Goal: Task Accomplishment & Management: Manage account settings

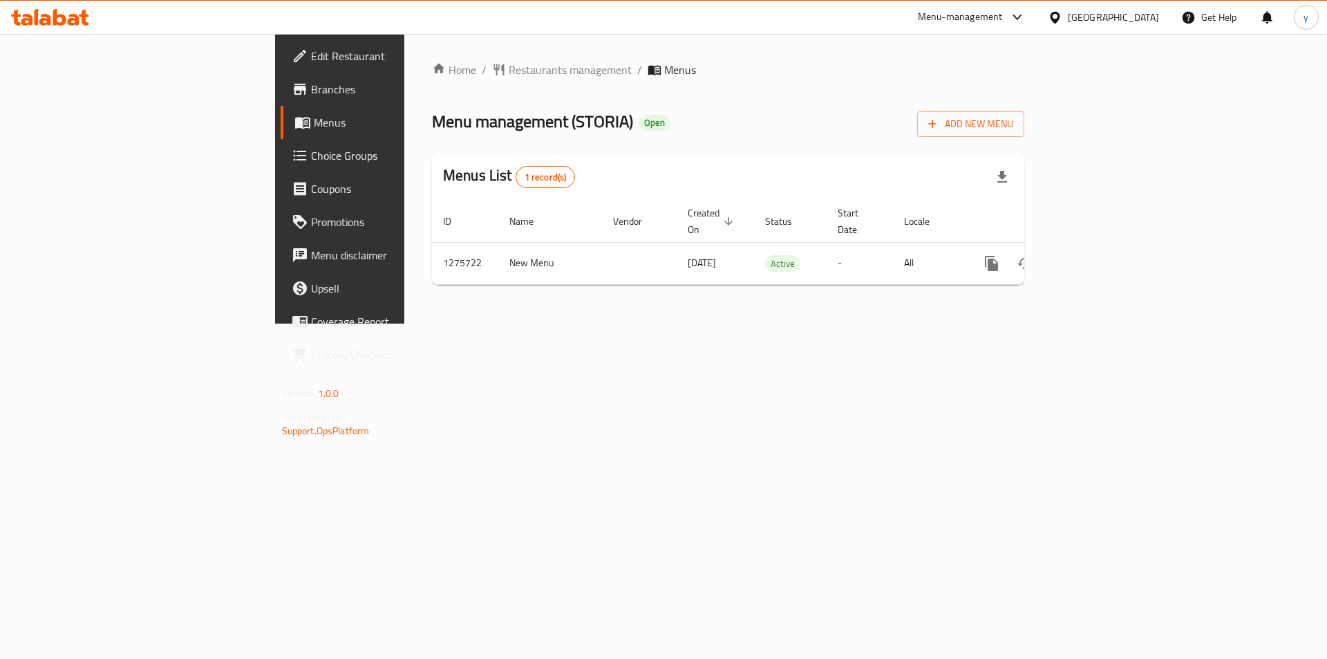
click at [311, 160] on span "Choice Groups" at bounding box center [398, 155] width 175 height 17
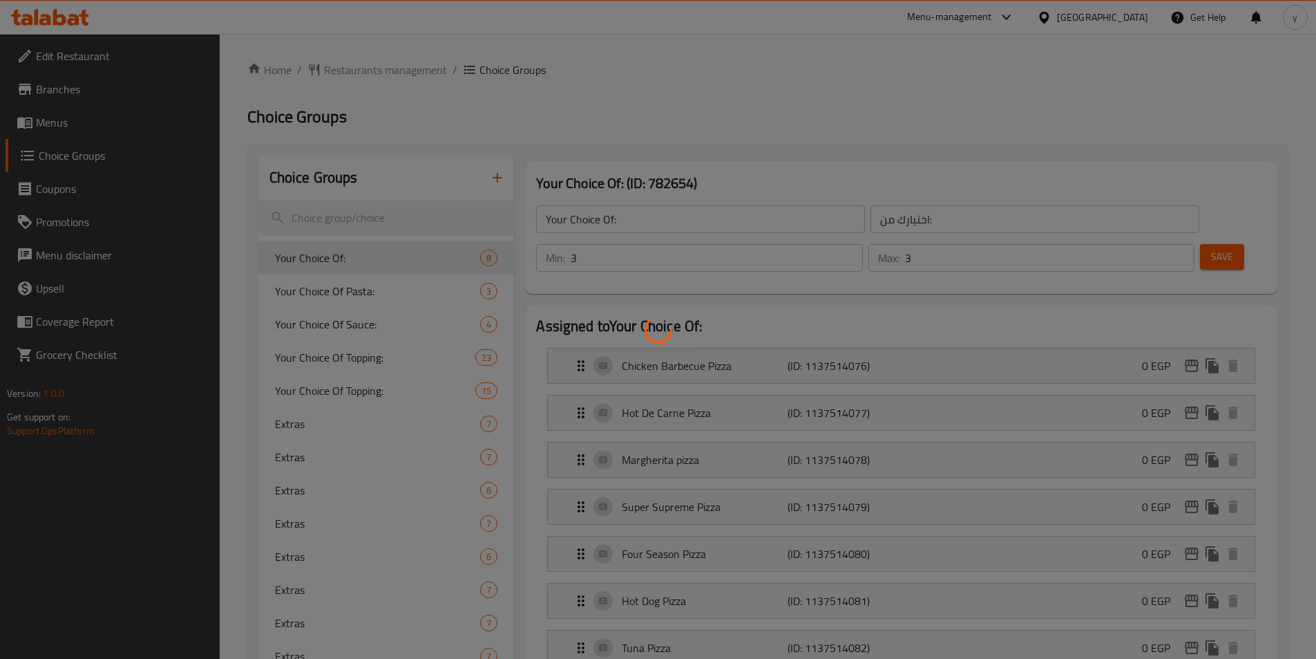
click at [356, 215] on div at bounding box center [658, 329] width 1316 height 659
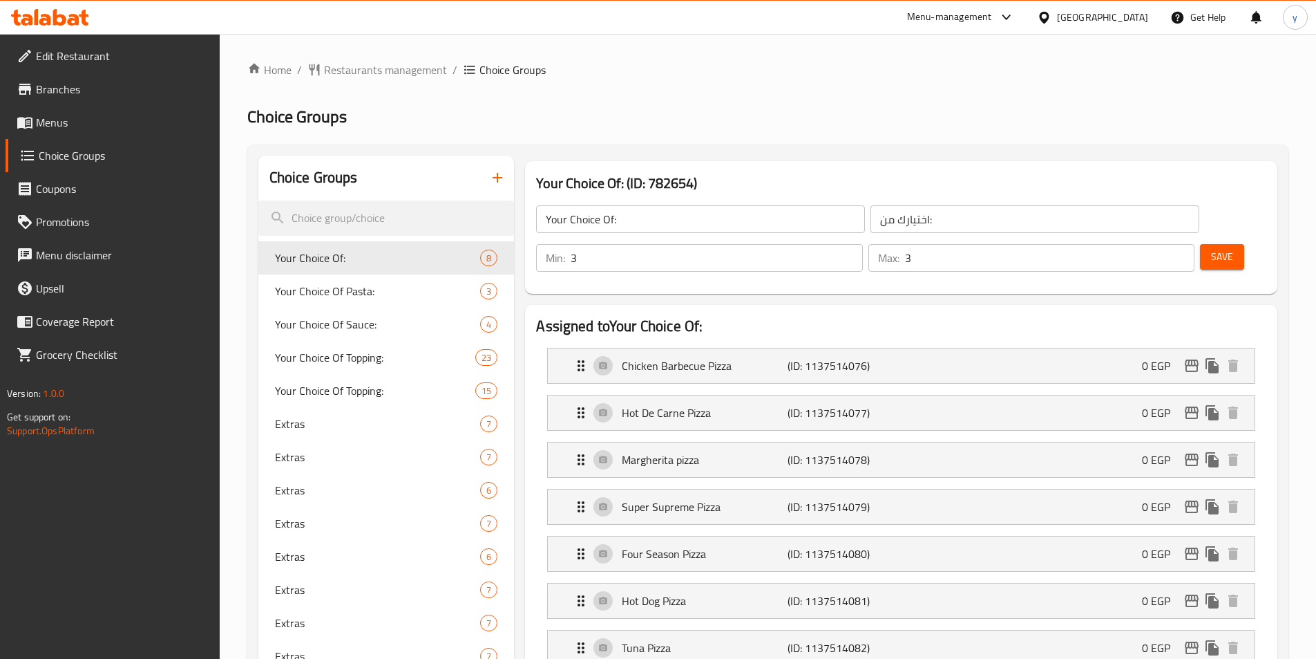
click at [356, 215] on div at bounding box center [658, 329] width 1316 height 659
click at [352, 216] on input "search" at bounding box center [386, 217] width 256 height 35
click at [348, 220] on input "search" at bounding box center [386, 217] width 256 height 35
click at [372, 214] on input "search" at bounding box center [386, 217] width 256 height 35
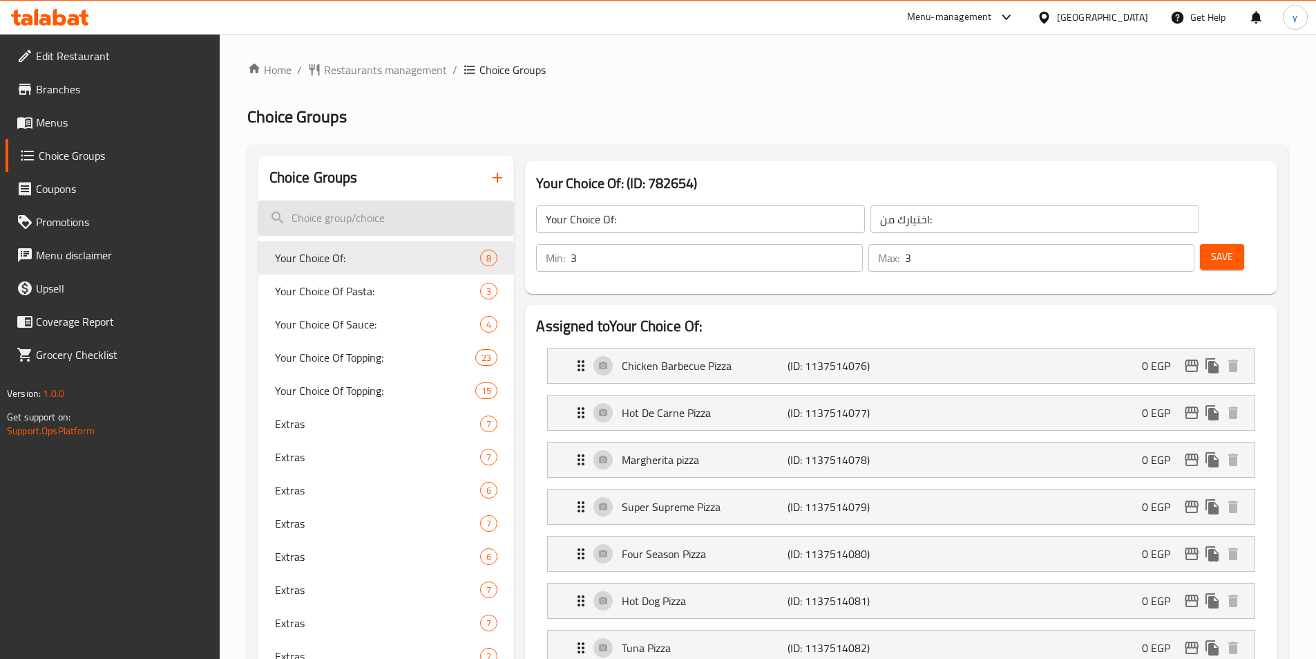
click at [371, 219] on input "search" at bounding box center [386, 217] width 256 height 35
paste input "Your choice of side dishes"
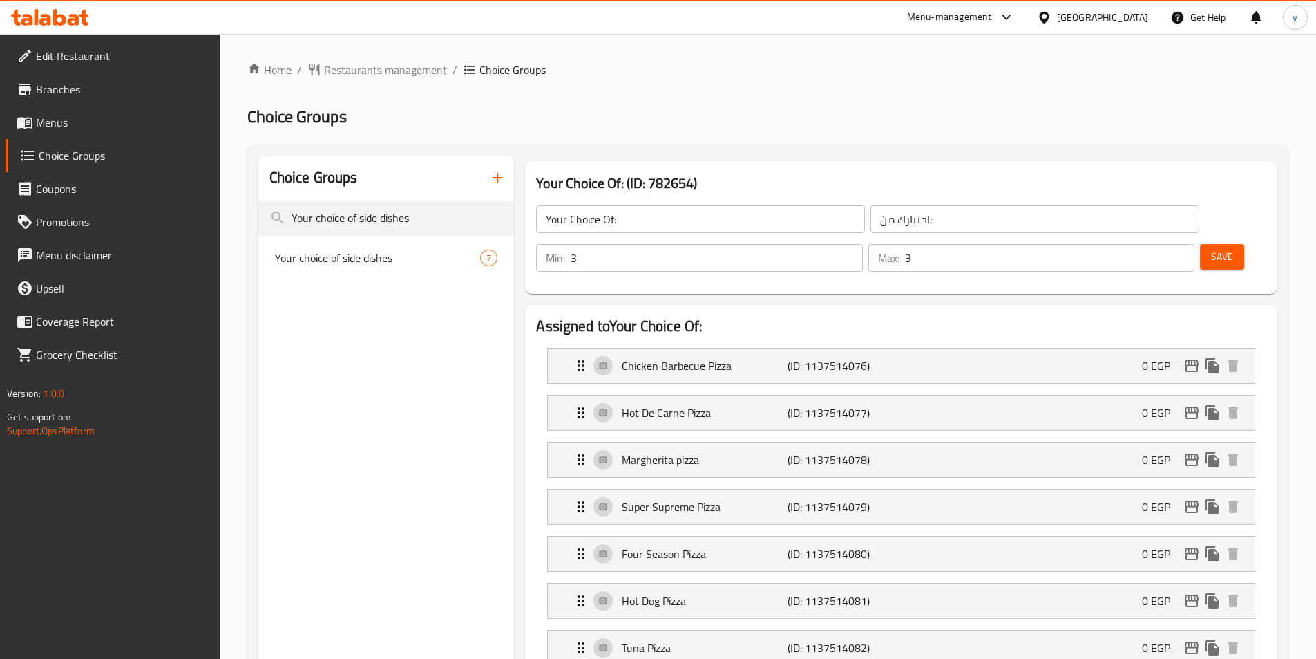
type input "Your choice of side dishes"
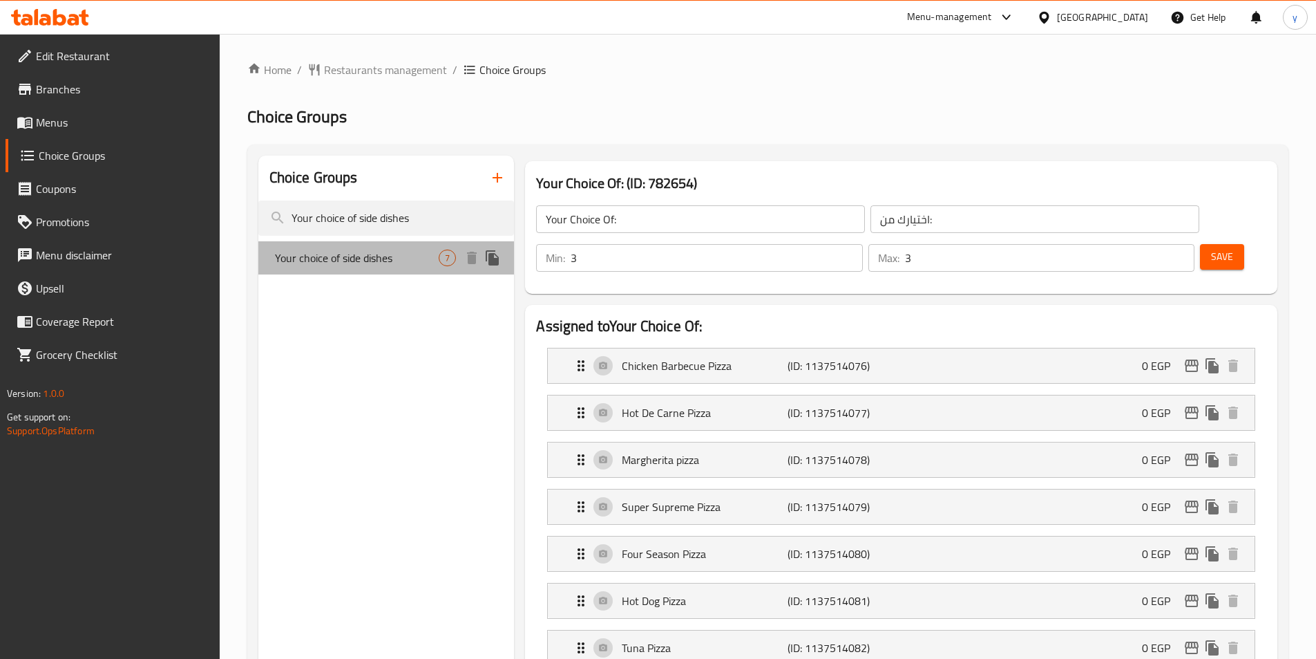
click at [368, 254] on span "Your choice of side dishes" at bounding box center [357, 257] width 164 height 17
type input "Your choice of side dishes"
type input "اختيارك من الاصناف الجانبية"
type input "0"
type input "7"
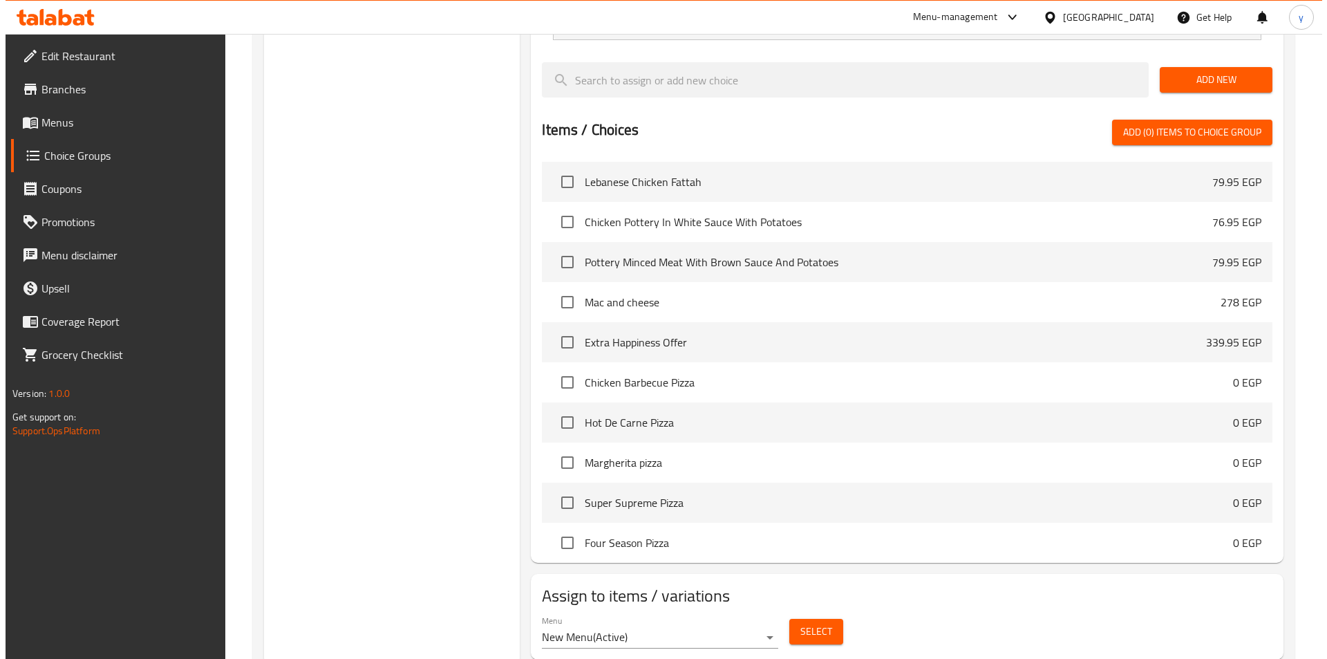
scroll to position [632, 0]
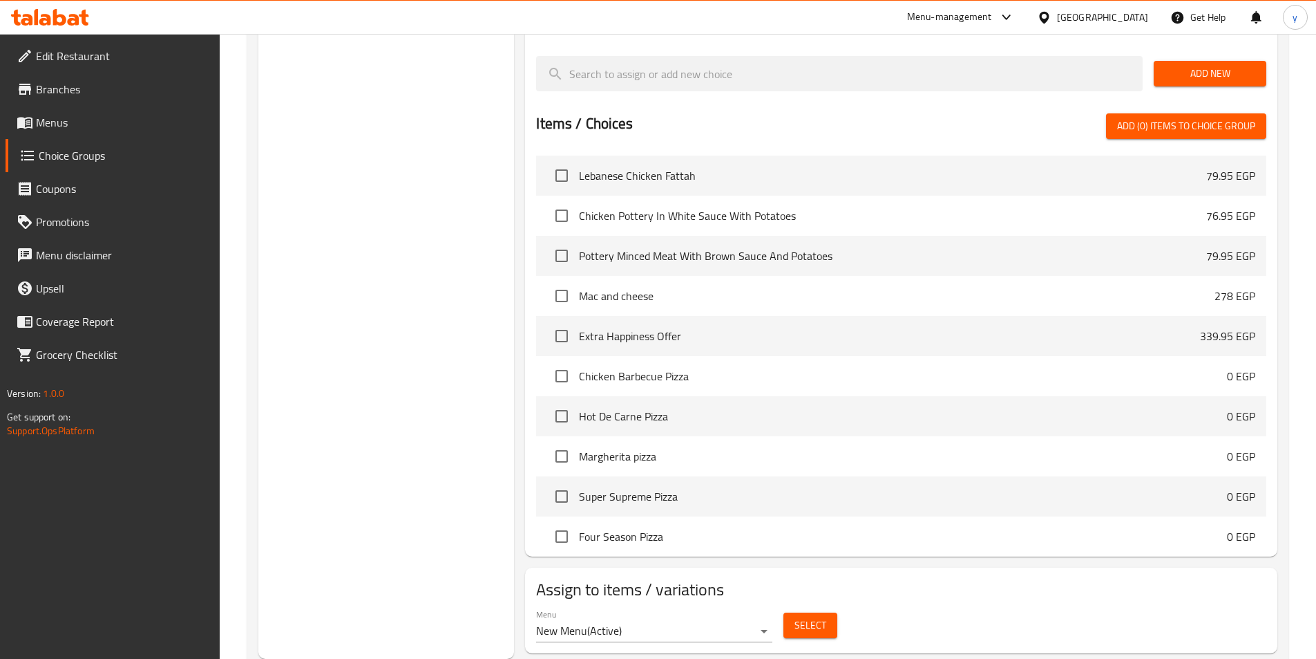
click at [830, 612] on button "Select" at bounding box center [811, 625] width 54 height 26
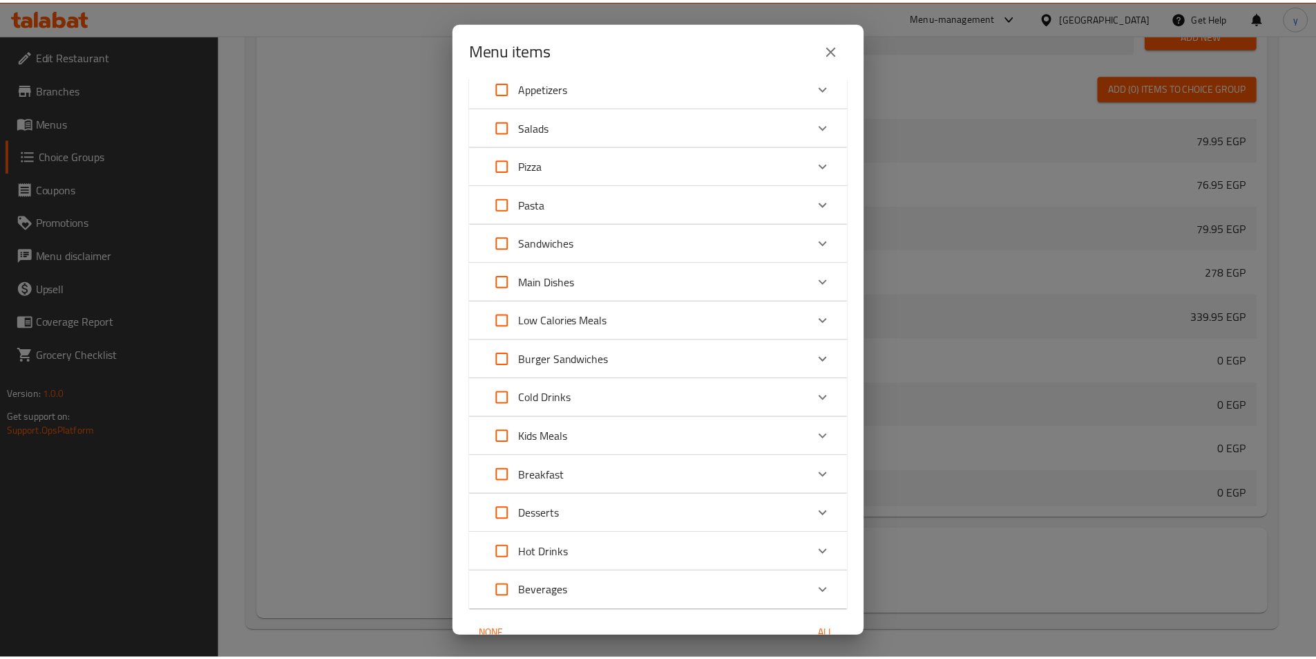
scroll to position [277, 0]
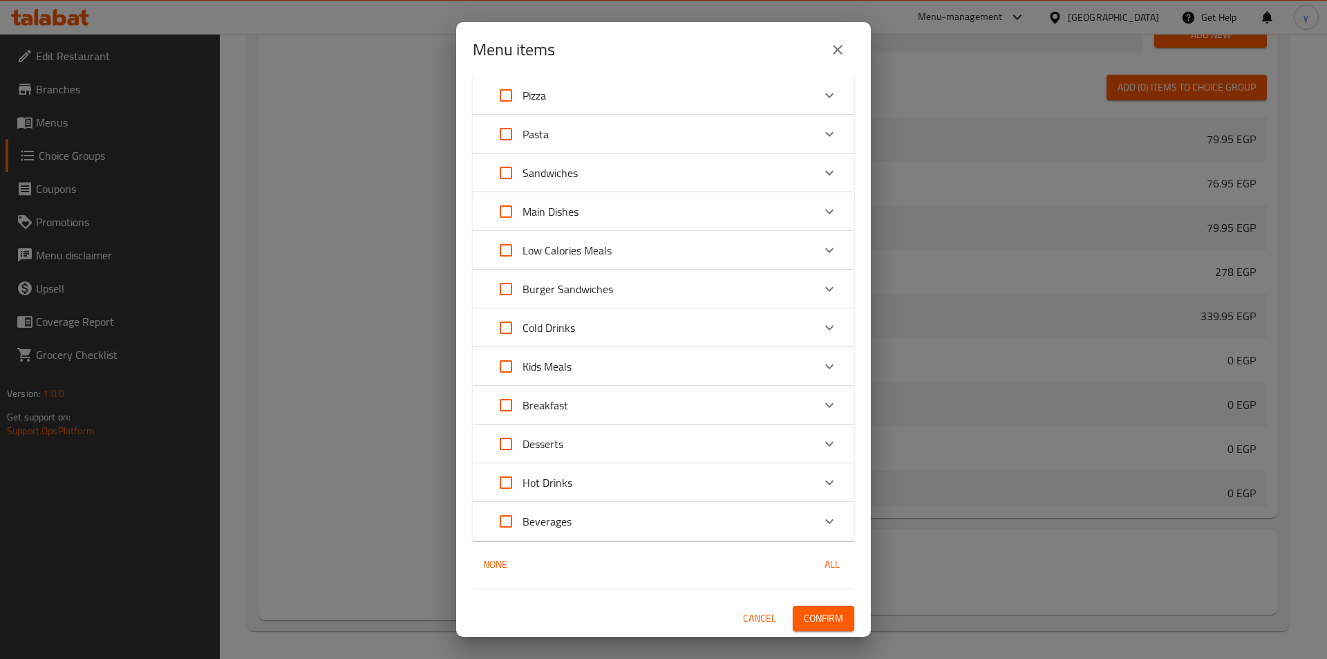
click at [746, 620] on span "Cancel" at bounding box center [759, 617] width 33 height 17
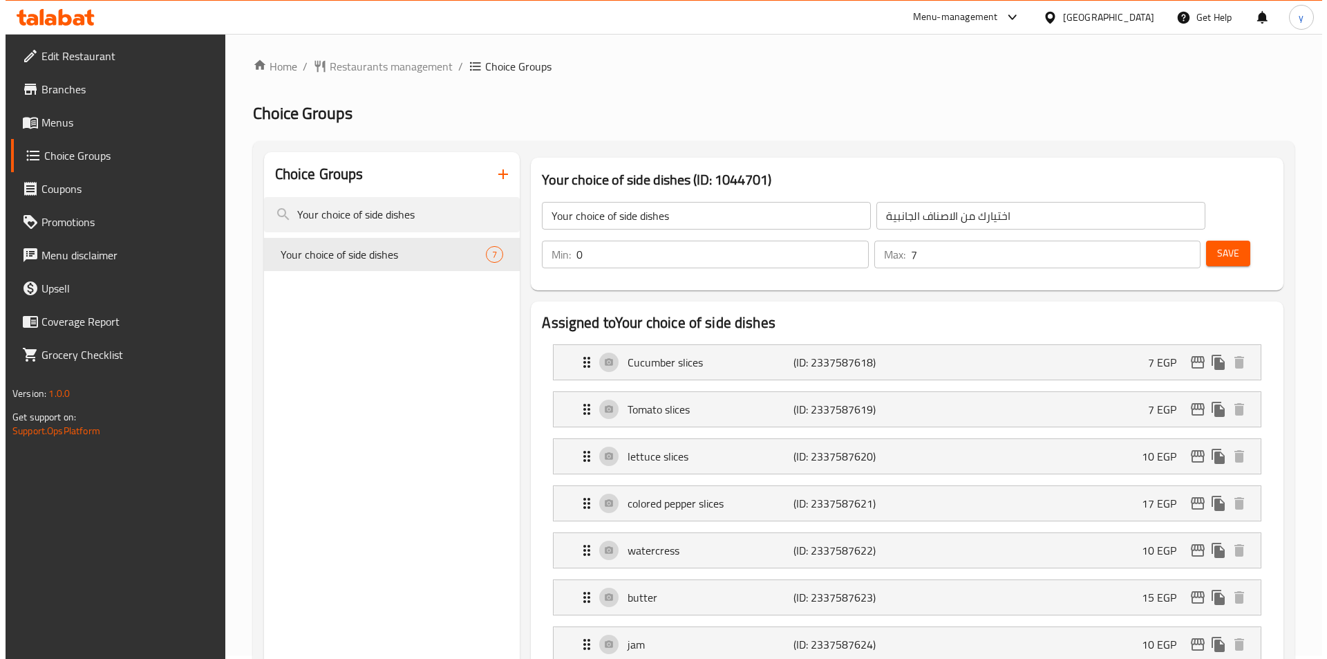
scroll to position [0, 0]
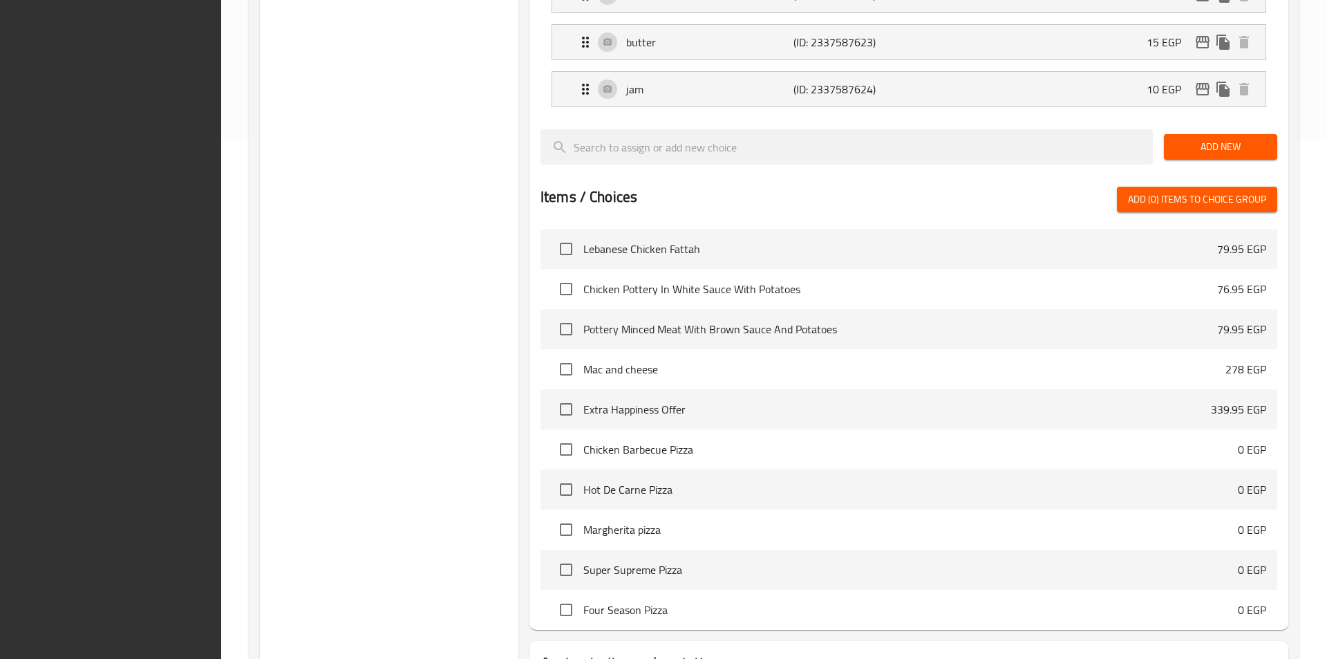
scroll to position [632, 0]
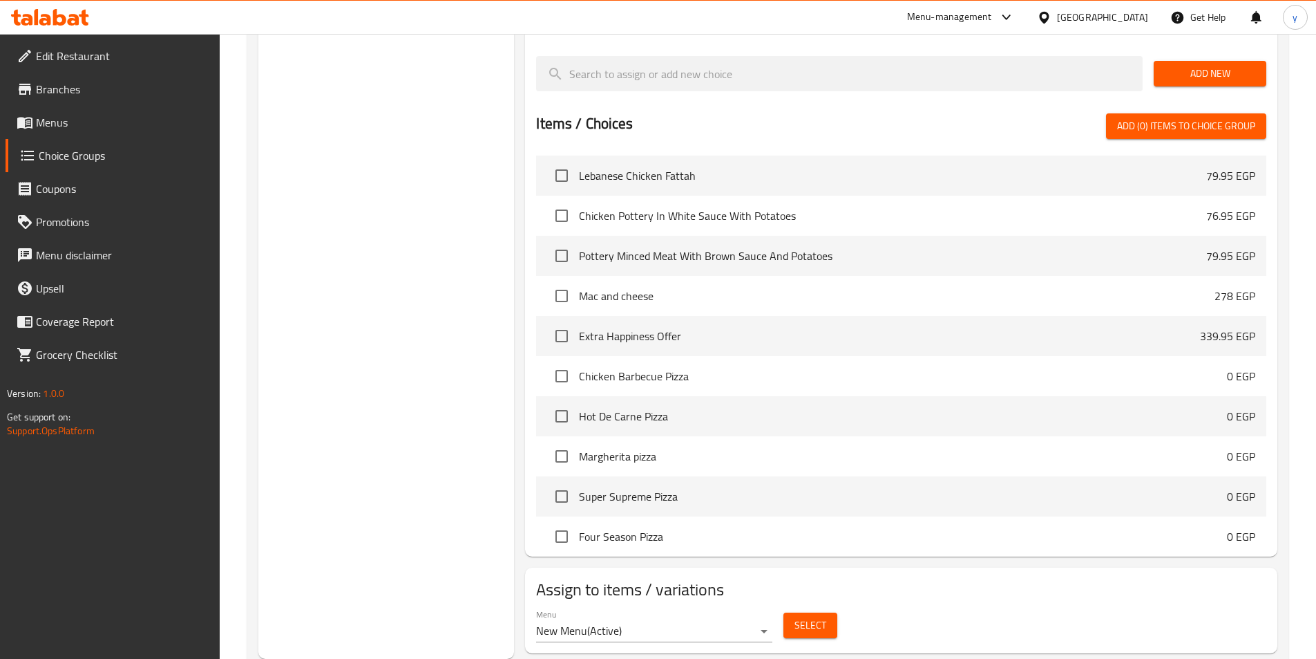
click at [828, 612] on button "Select" at bounding box center [811, 625] width 54 height 26
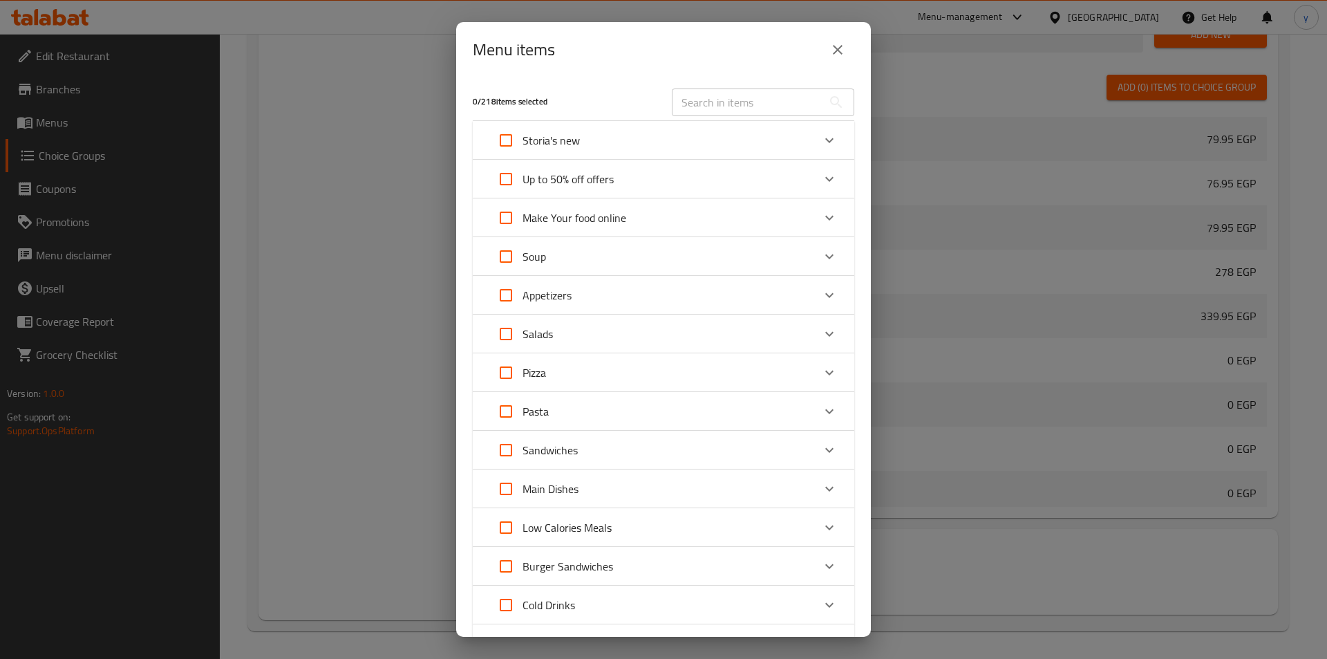
click at [833, 42] on icon "close" at bounding box center [837, 49] width 17 height 17
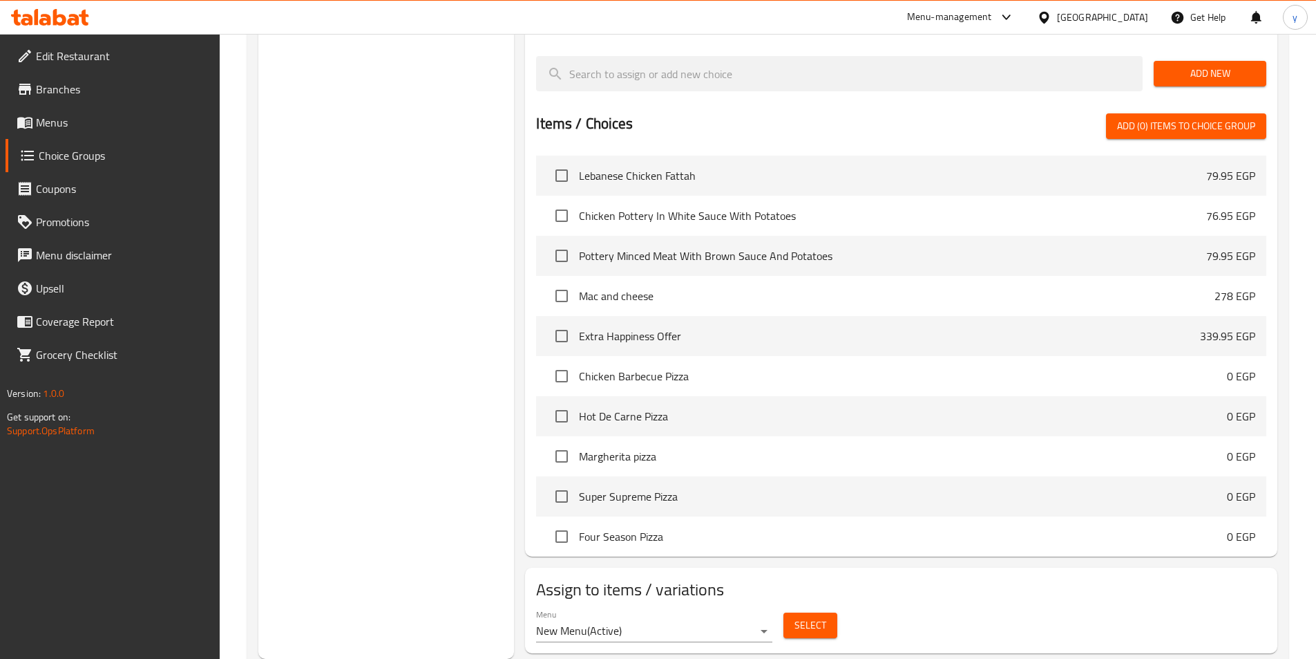
click at [817, 616] on span "Select" at bounding box center [811, 624] width 32 height 17
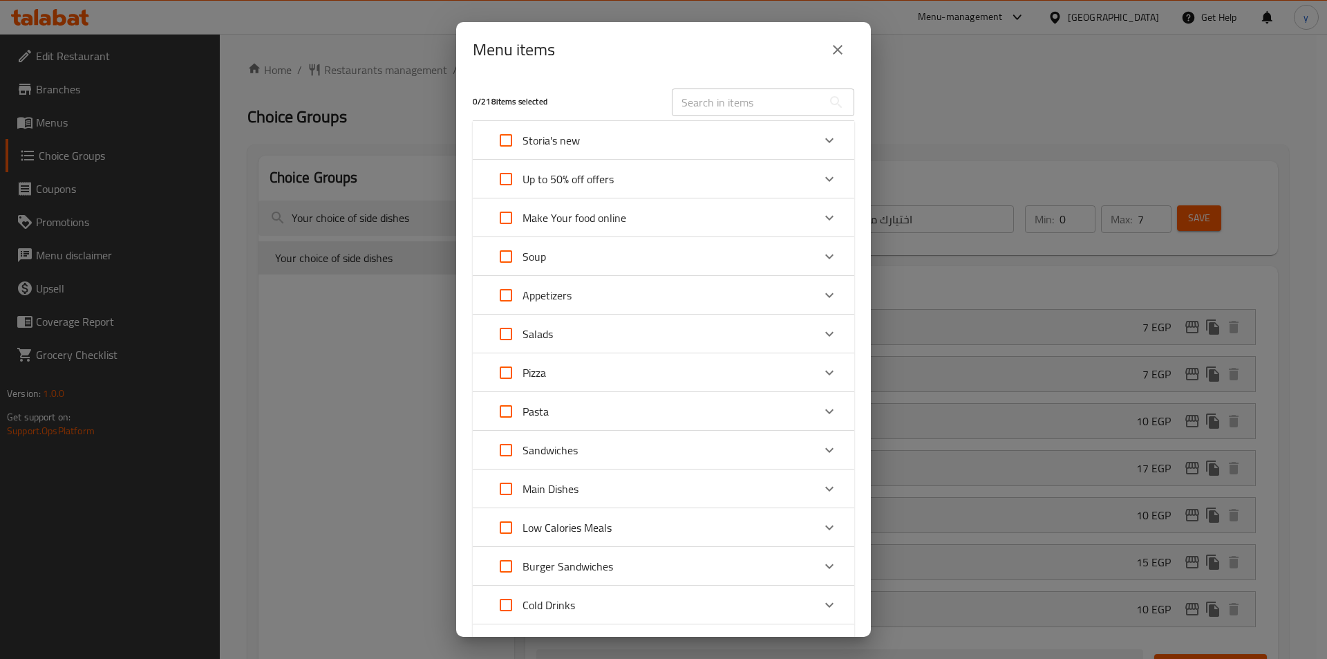
scroll to position [520, 0]
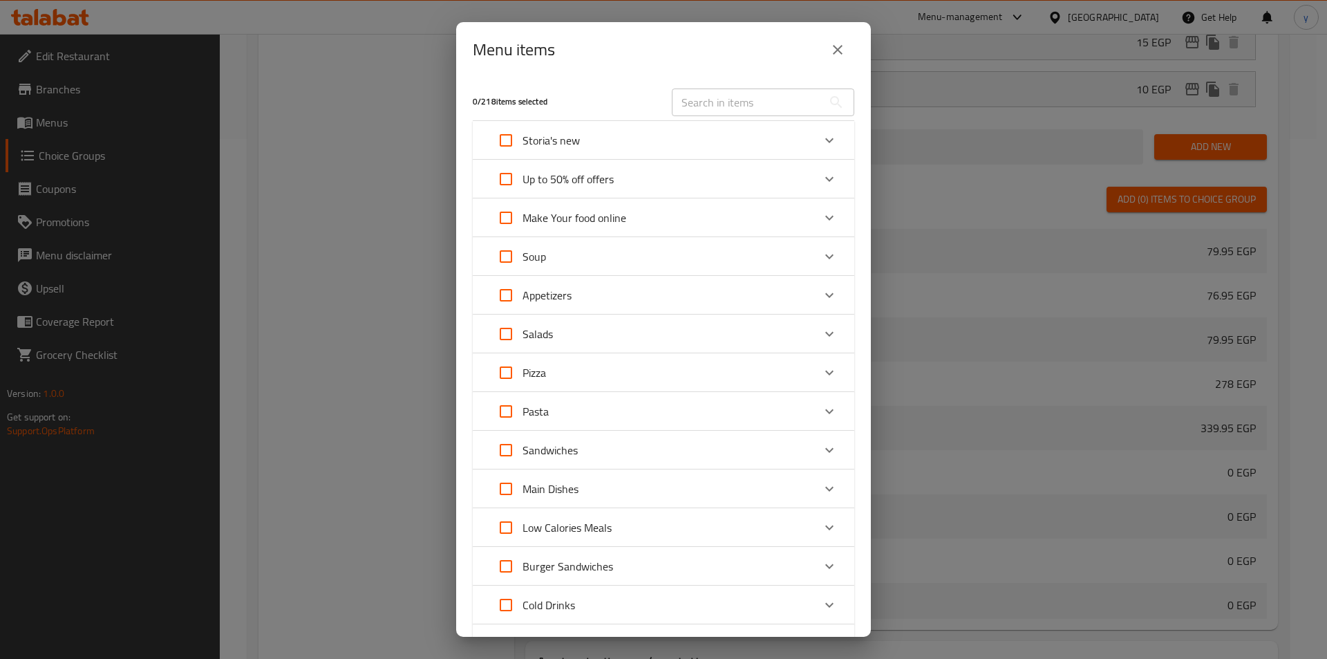
click at [378, 156] on div "Menu items 0 / 218 items selected ​ Storia's new Lebanese Chicken Fattah 79.95 …" at bounding box center [663, 329] width 1327 height 659
click at [839, 50] on icon "close" at bounding box center [837, 49] width 17 height 17
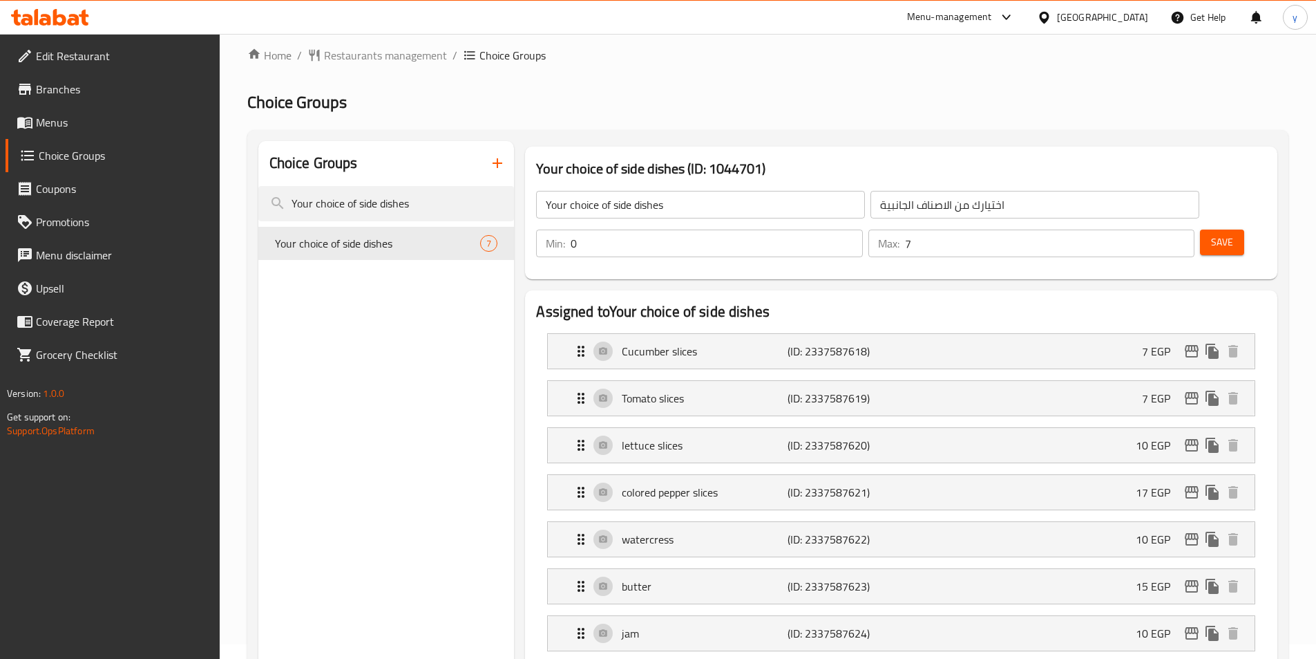
scroll to position [0, 0]
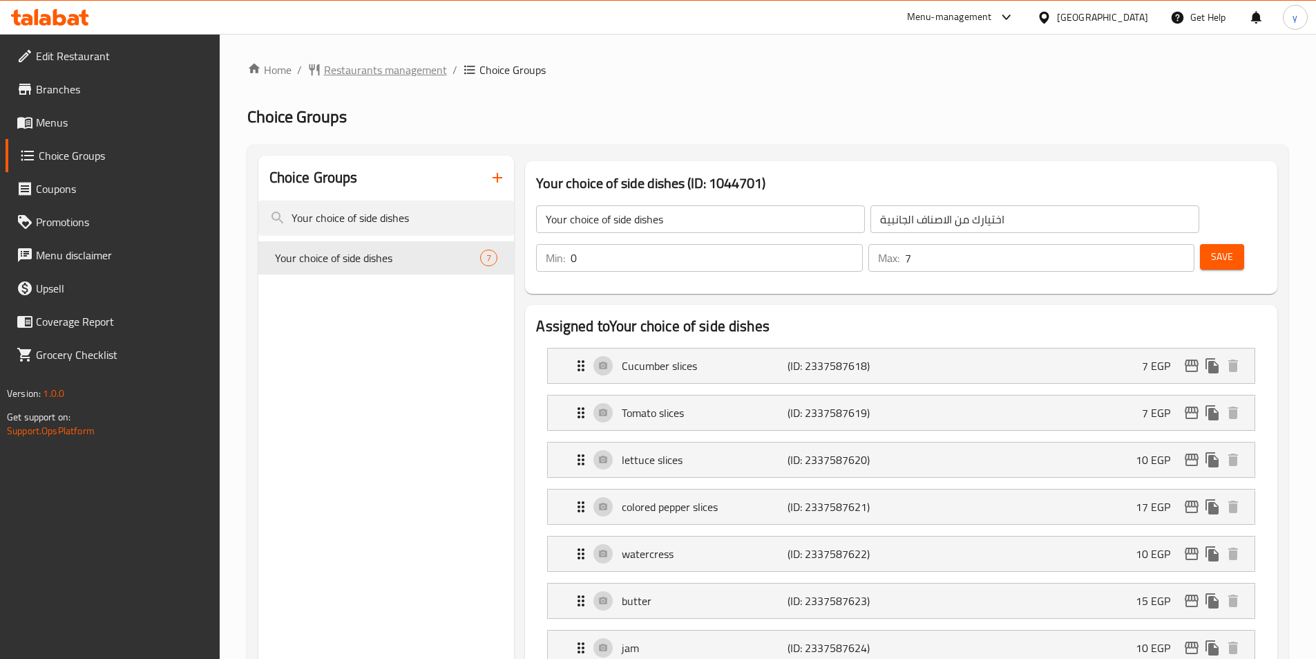
click at [386, 78] on span "Restaurants management" at bounding box center [385, 69] width 123 height 17
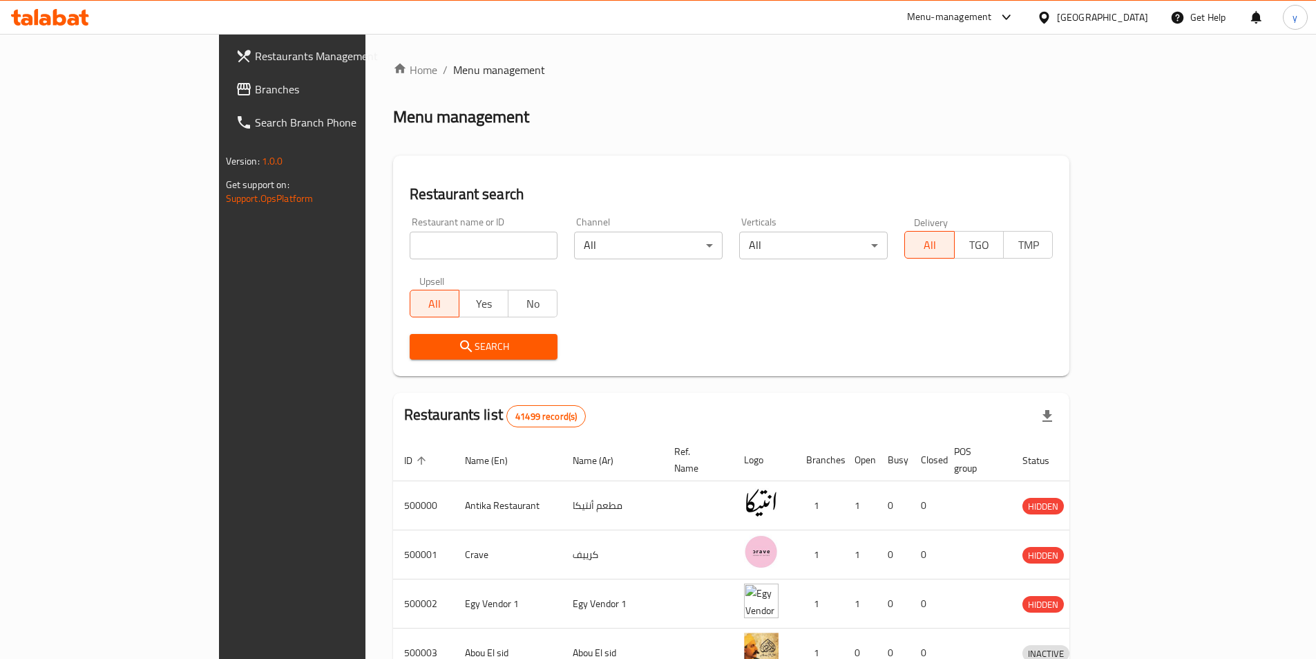
click at [255, 93] on span "Branches" at bounding box center [341, 89] width 173 height 17
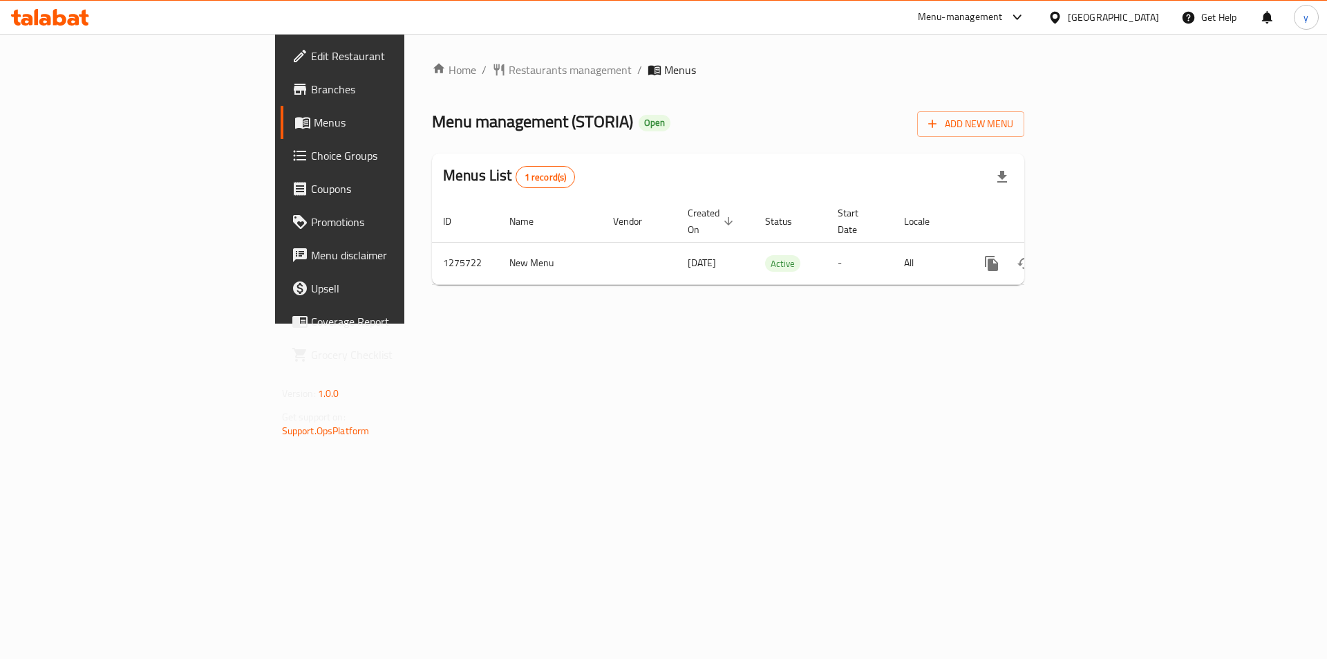
click at [311, 158] on span "Choice Groups" at bounding box center [398, 155] width 175 height 17
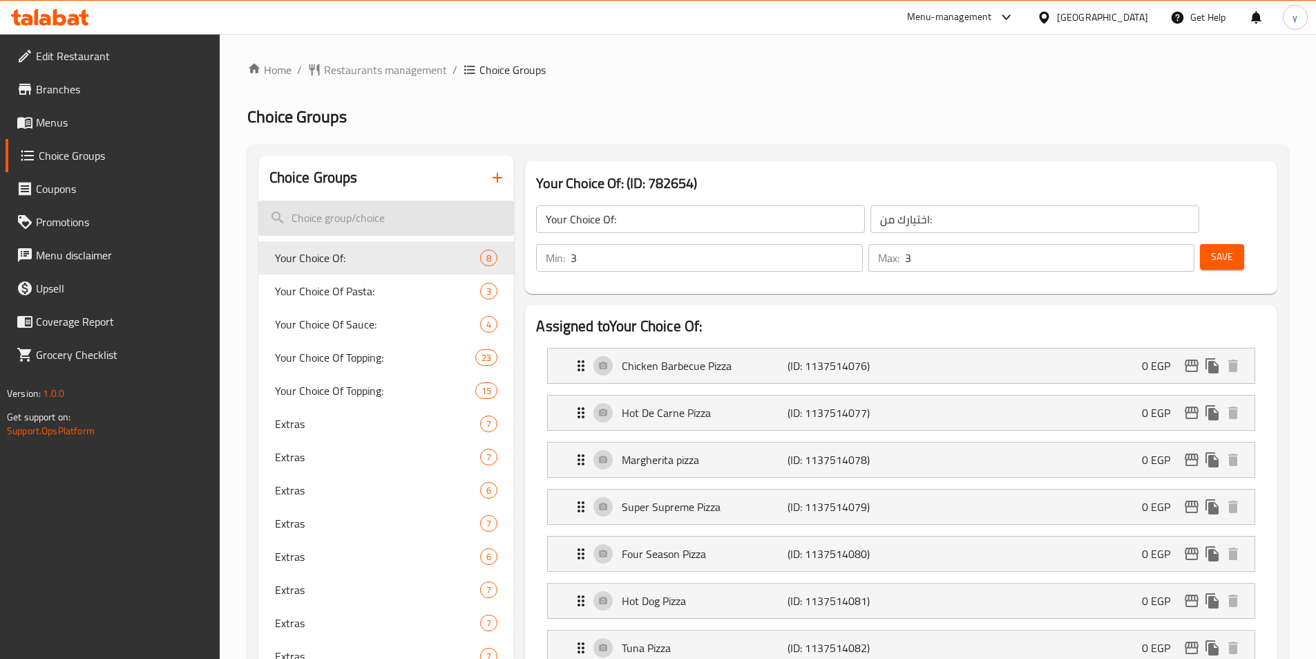
click at [388, 225] on input "search" at bounding box center [386, 217] width 256 height 35
paste input "Your choice of eggs"
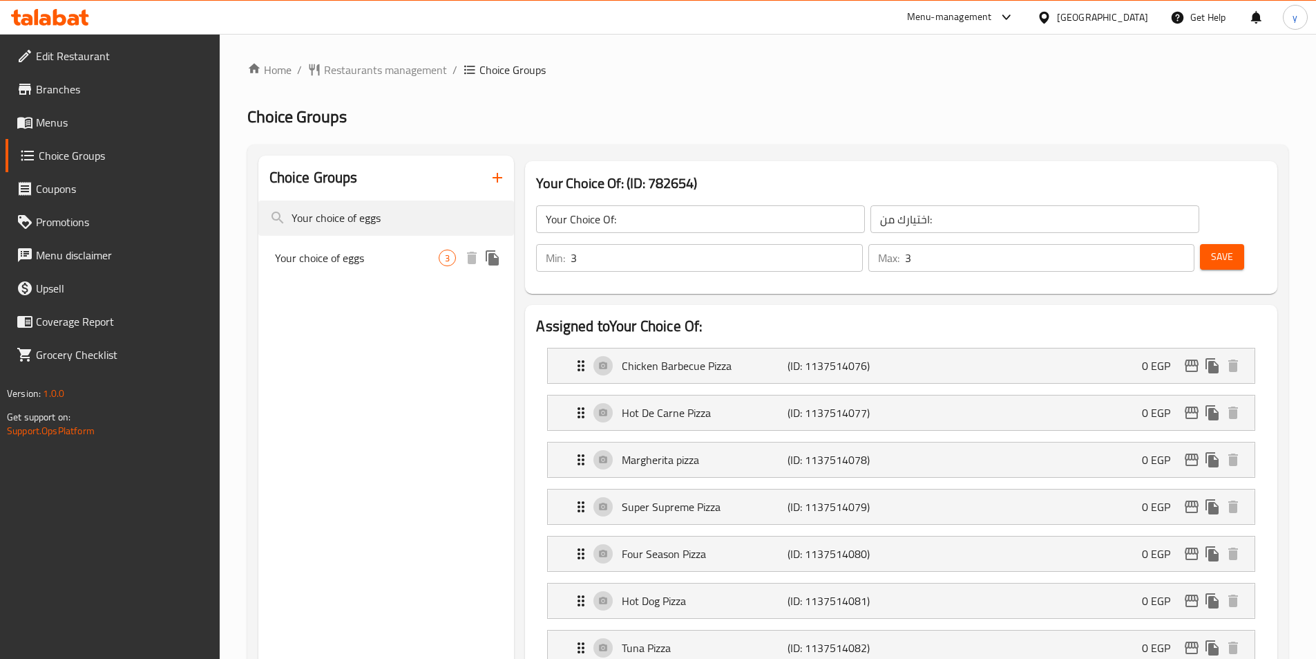
type input "Your choice of eggs"
click at [368, 254] on span "Your choice of eggs" at bounding box center [357, 257] width 164 height 17
type input "Your choice of eggs"
type input "اختيارك من البيض"
type input "1"
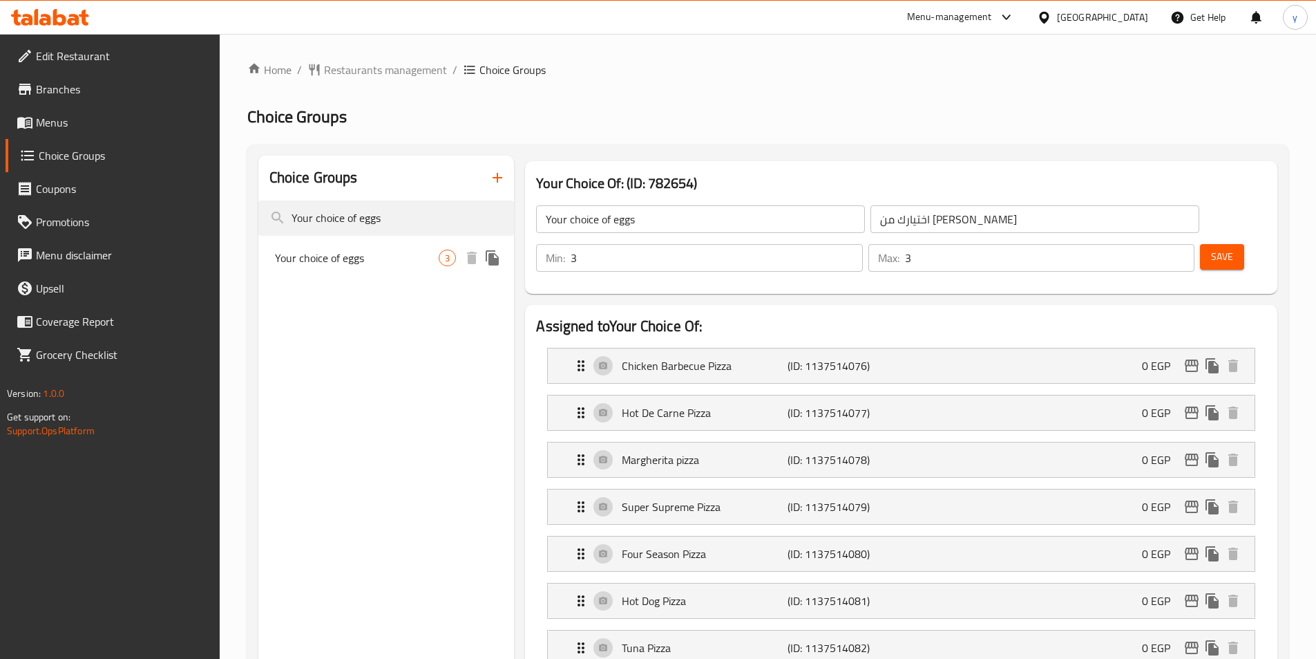
type input "1"
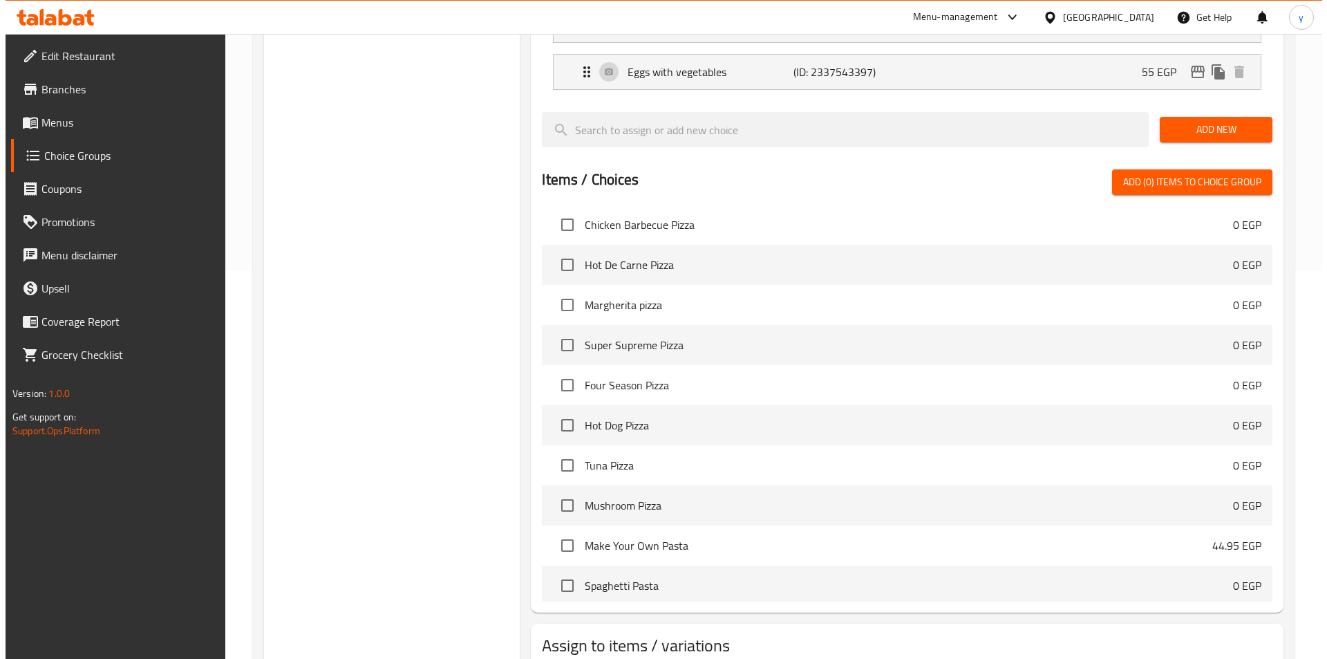
scroll to position [444, 0]
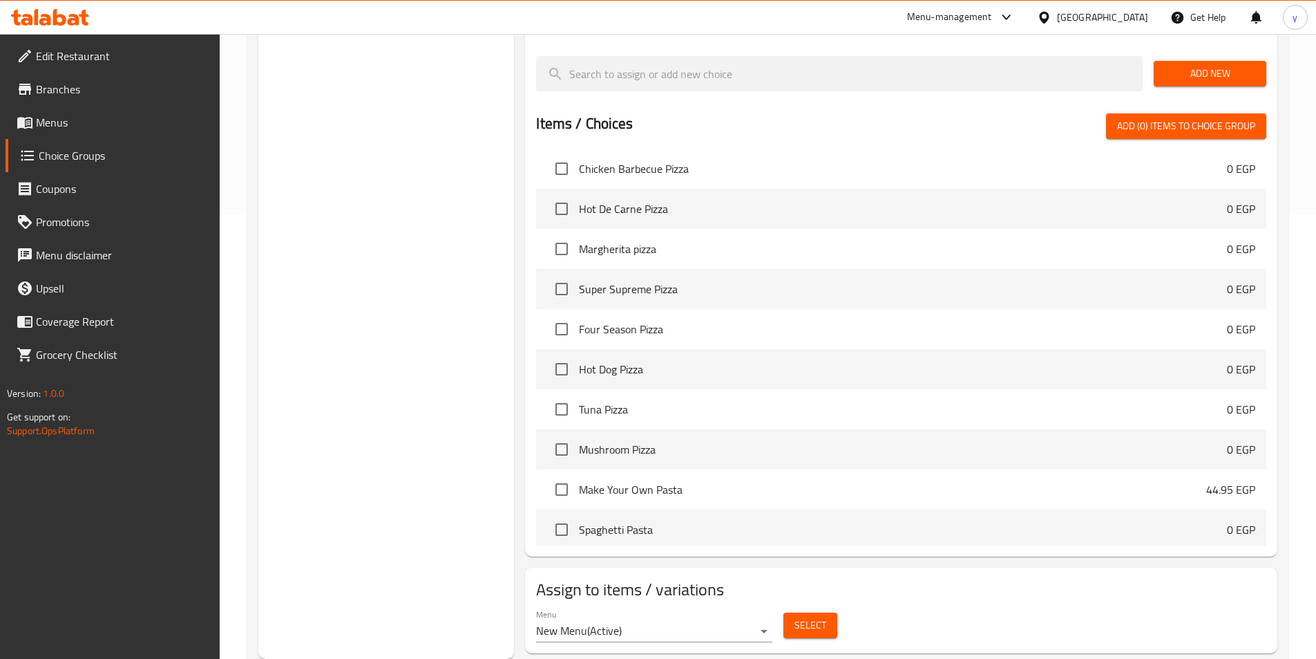
click at [803, 616] on span "Select" at bounding box center [811, 624] width 32 height 17
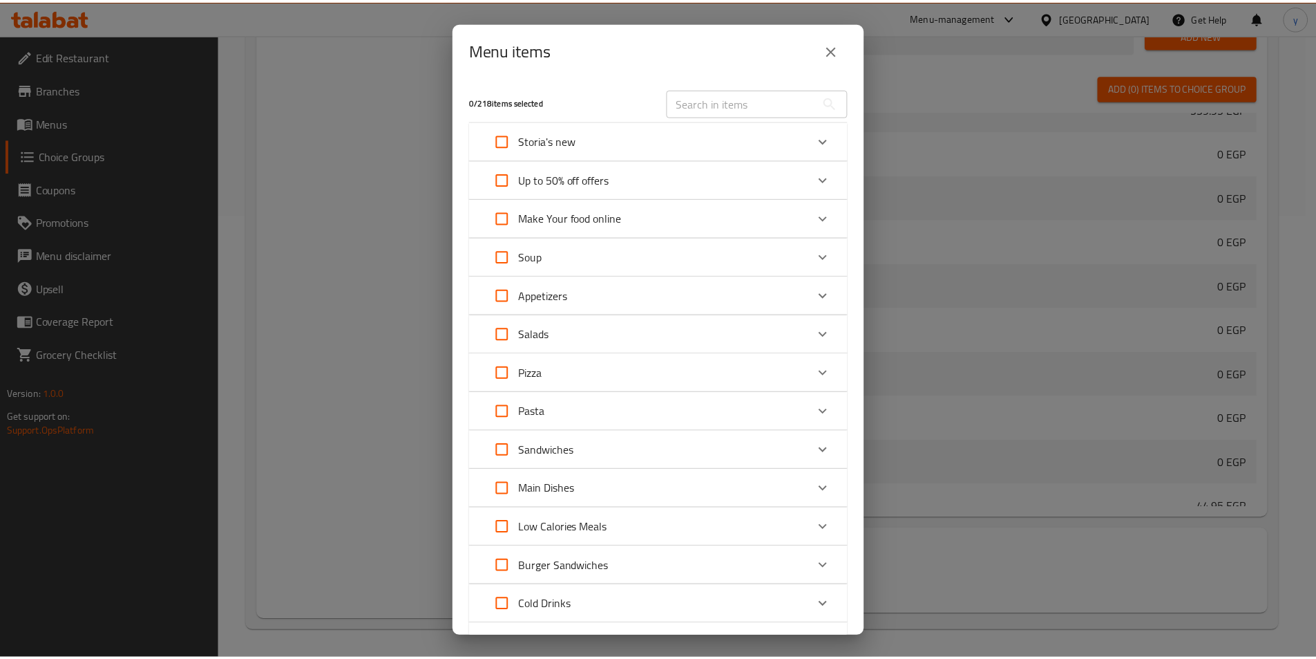
scroll to position [277, 0]
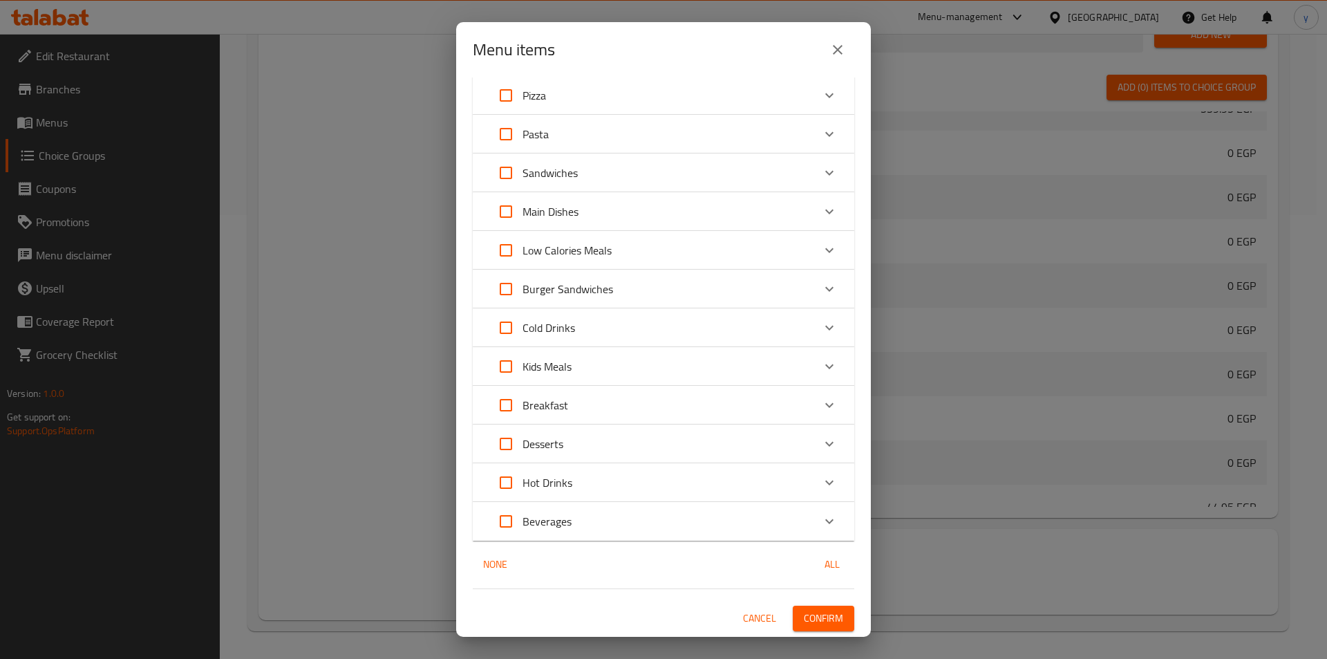
click at [1103, 412] on div "Menu items 0 / 218 items selected ​ Storia's new Lebanese Chicken Fattah 79.95 …" at bounding box center [663, 329] width 1327 height 659
click at [848, 47] on button "close" at bounding box center [837, 49] width 33 height 33
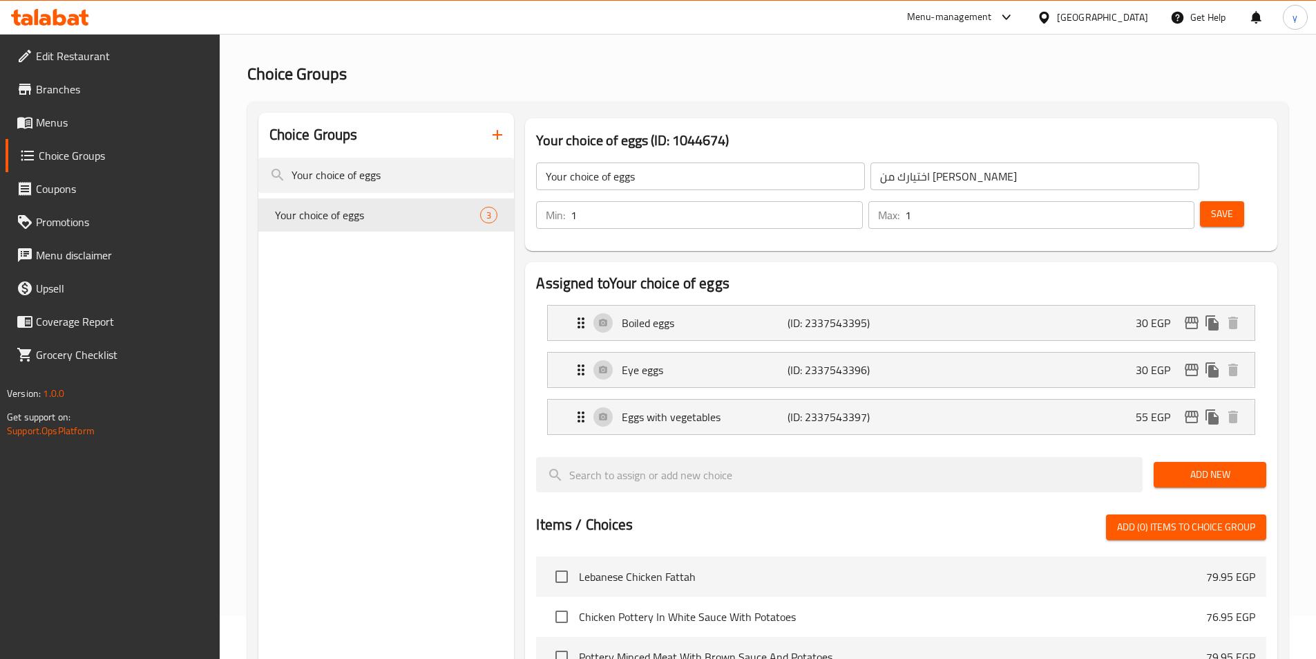
scroll to position [0, 0]
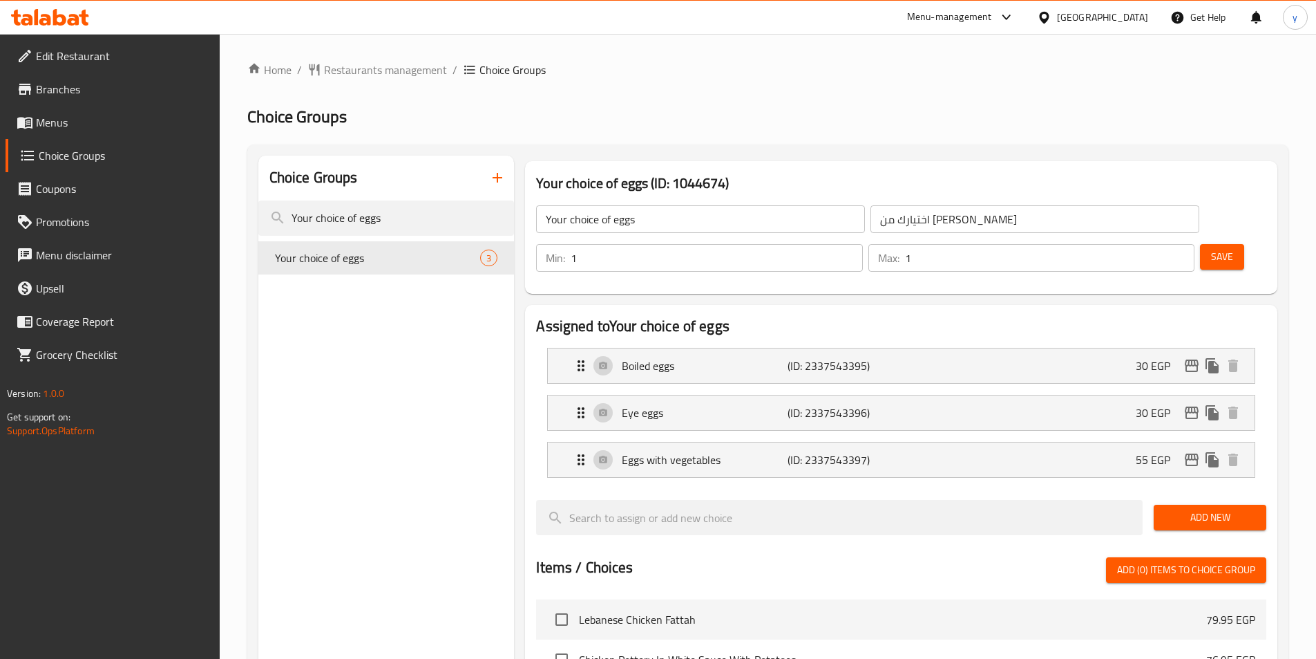
click at [850, 154] on div "Choice Groups Your choice of eggs Your choice of eggs 3 Your choice of eggs (ID…" at bounding box center [767, 628] width 1041 height 969
click at [390, 215] on input "Your choice of eggs" at bounding box center [386, 217] width 256 height 35
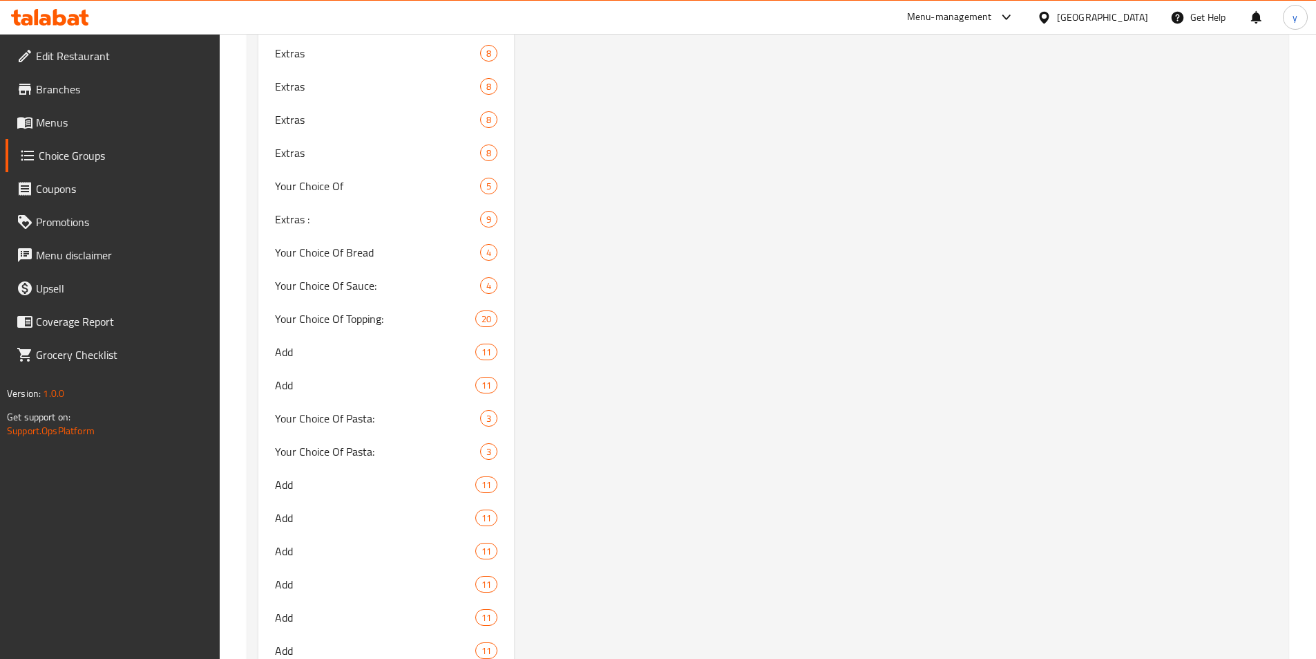
scroll to position [3076, 0]
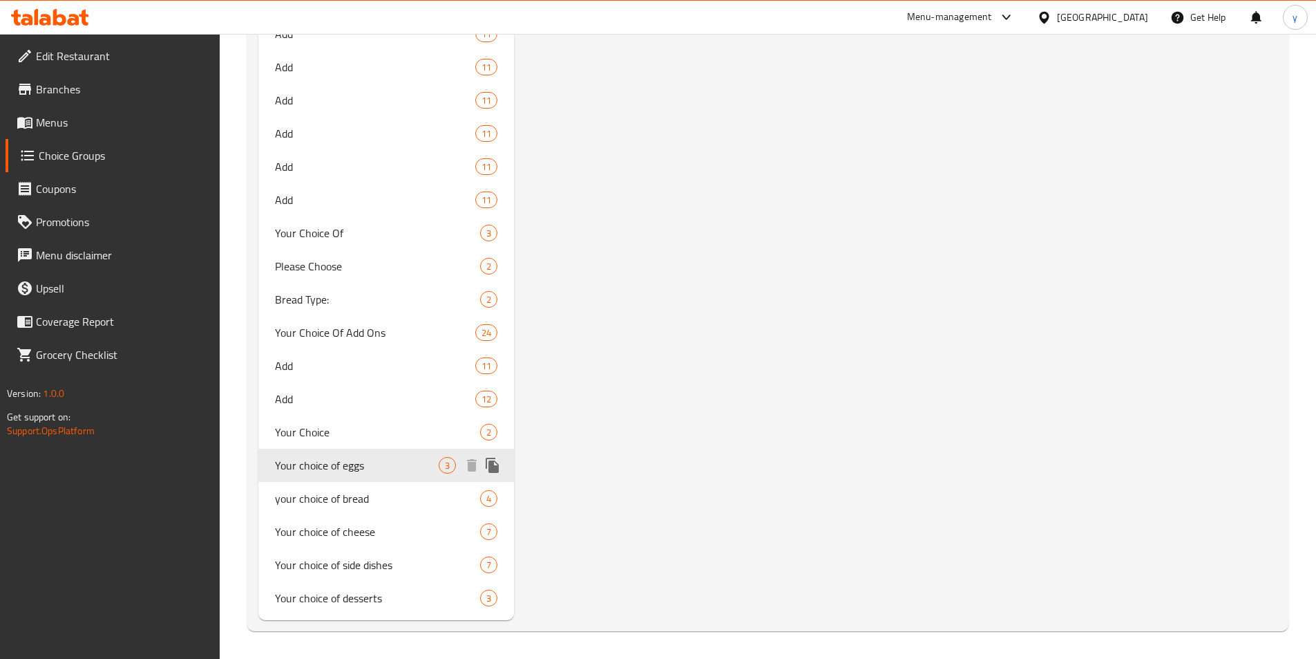
click at [358, 460] on span "Your choice of eggs" at bounding box center [357, 465] width 164 height 17
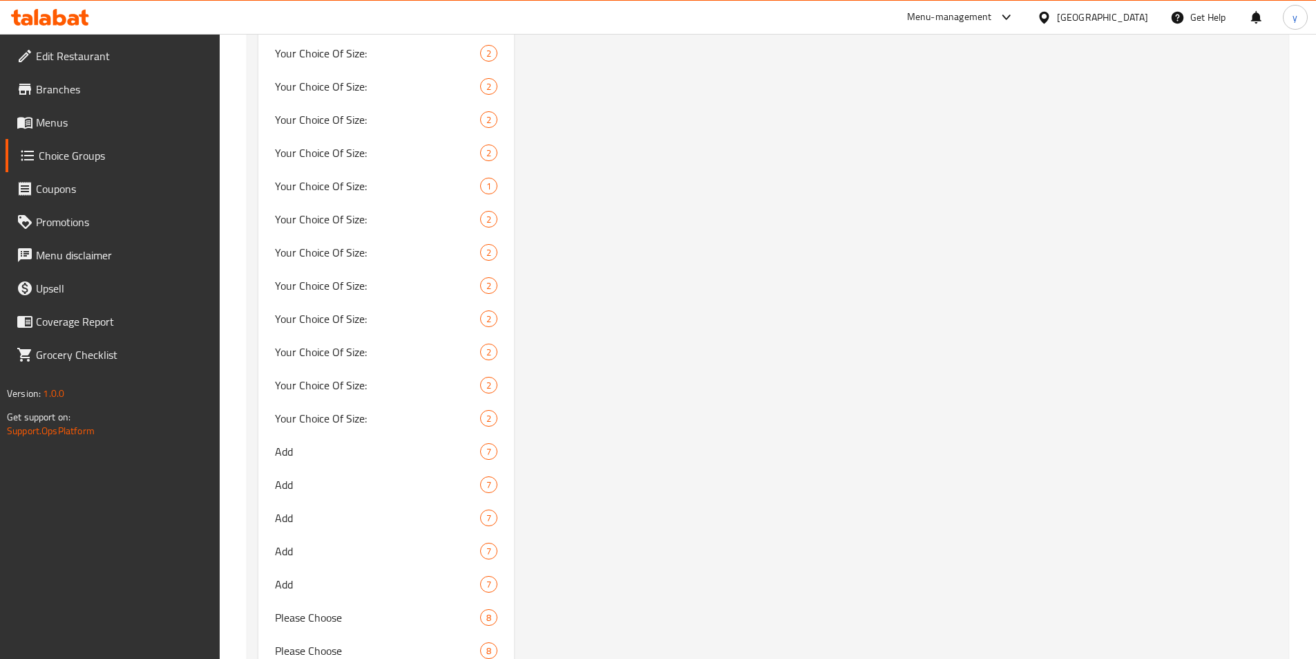
scroll to position [0, 0]
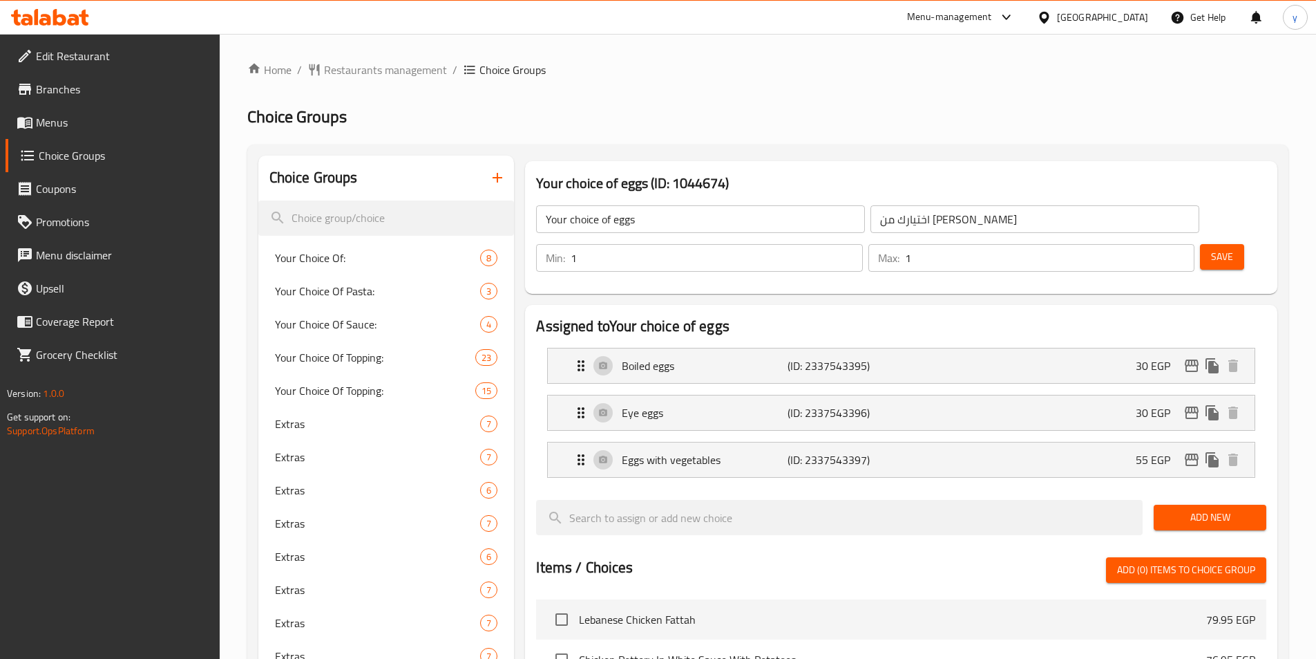
drag, startPoint x: 539, startPoint y: 403, endPoint x: 559, endPoint y: 141, distance: 262.6
click at [361, 69] on span "Restaurants management" at bounding box center [385, 69] width 123 height 17
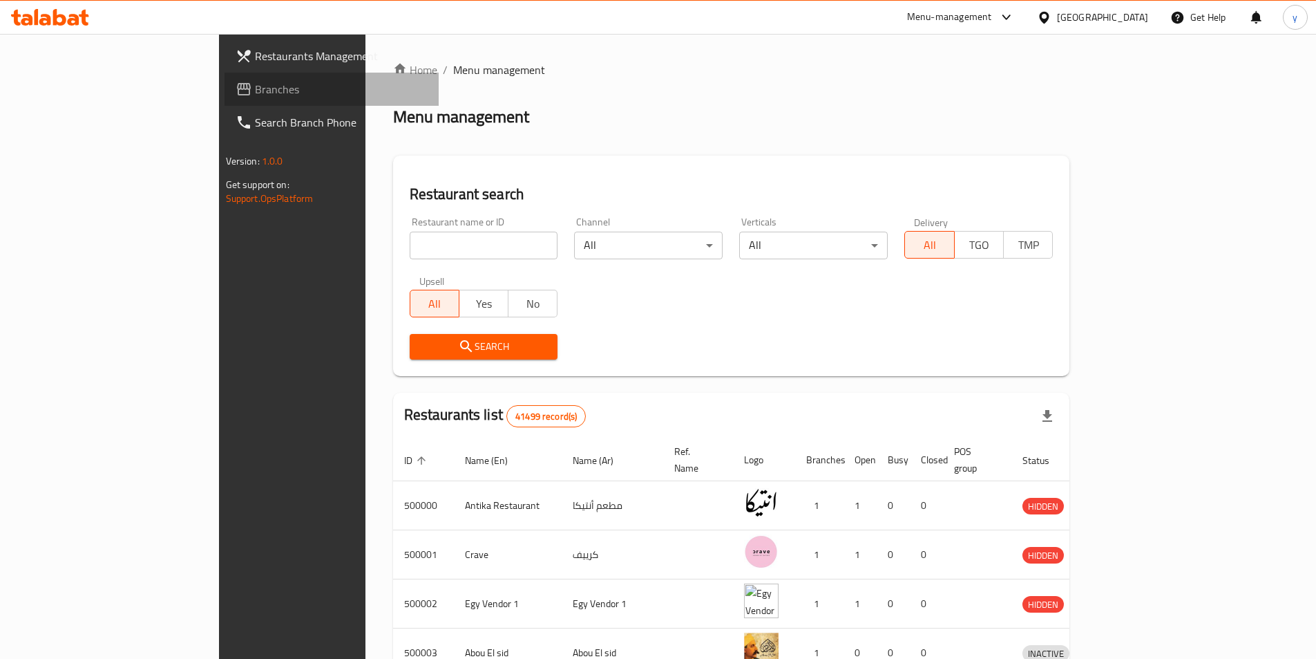
click at [255, 85] on span "Branches" at bounding box center [341, 89] width 173 height 17
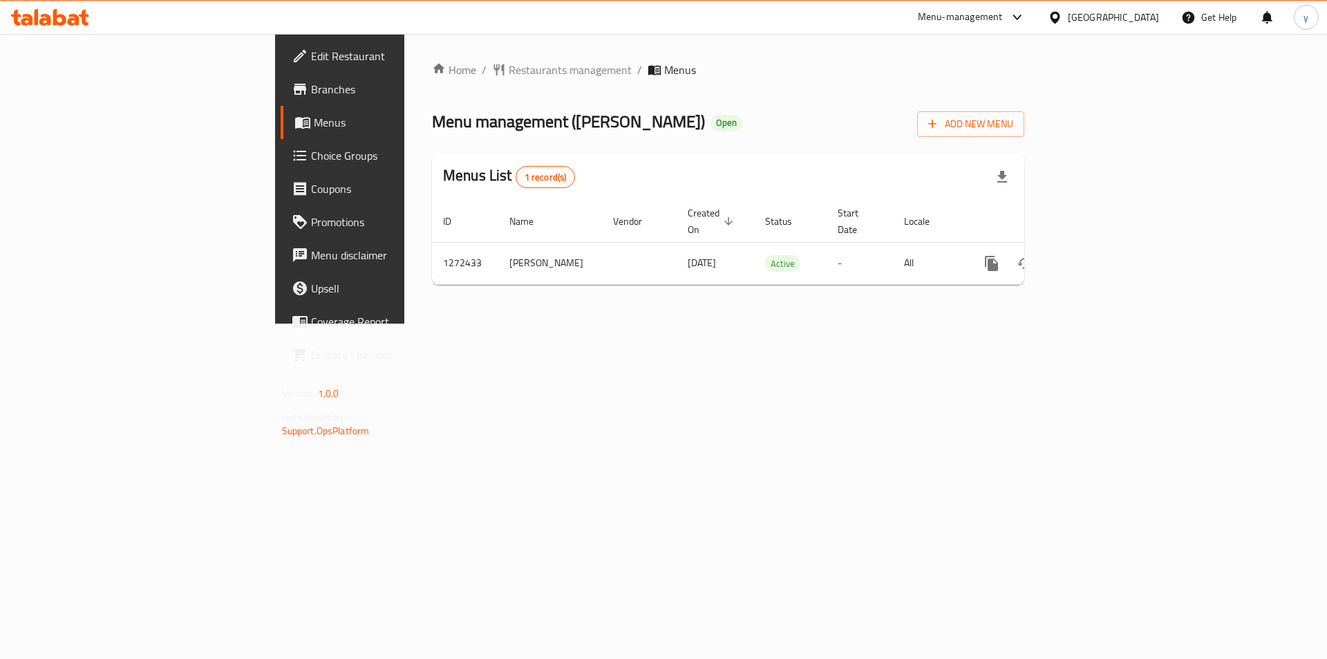
click at [311, 162] on span "Choice Groups" at bounding box center [398, 155] width 175 height 17
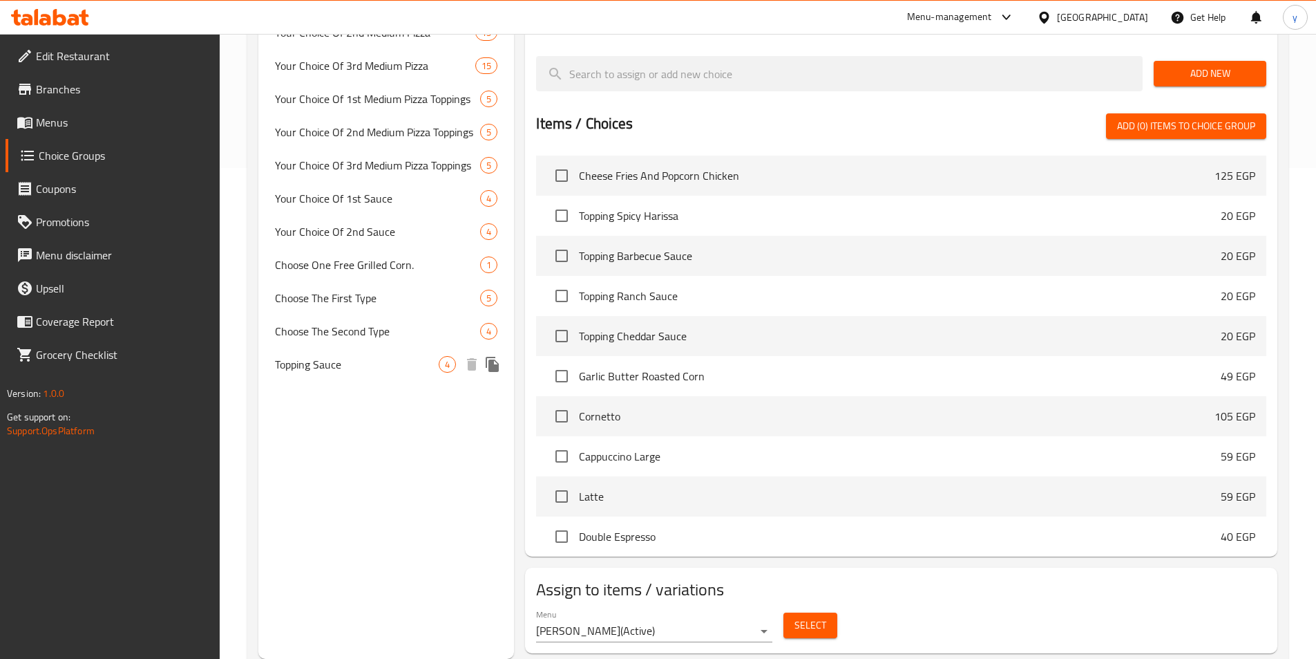
click at [304, 370] on span "Topping Sauce" at bounding box center [357, 364] width 164 height 17
type input "Topping Sauce"
type input "توبينج صوص"
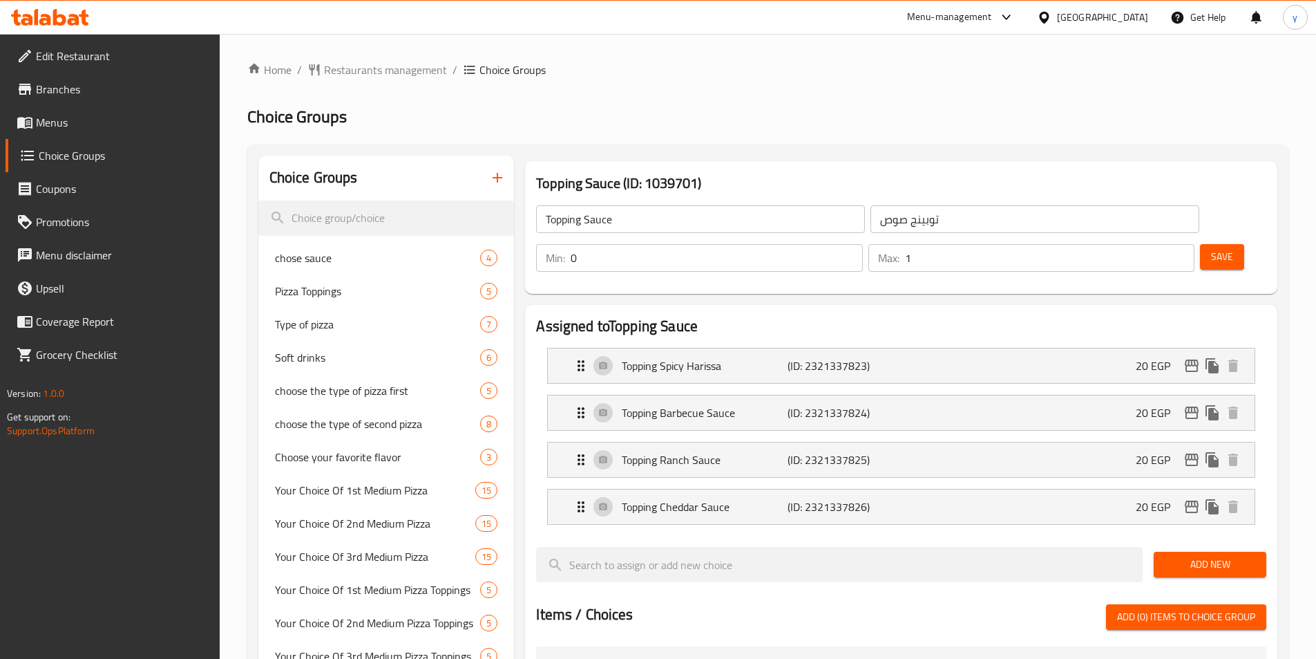
click at [1089, 147] on div "Choice Groups chose sauce 4 Pizza Toppings 5 Type of pizza 7 Soft drinks 6 choo…" at bounding box center [767, 652] width 1041 height 1016
click at [371, 68] on span "Restaurants management" at bounding box center [385, 69] width 123 height 17
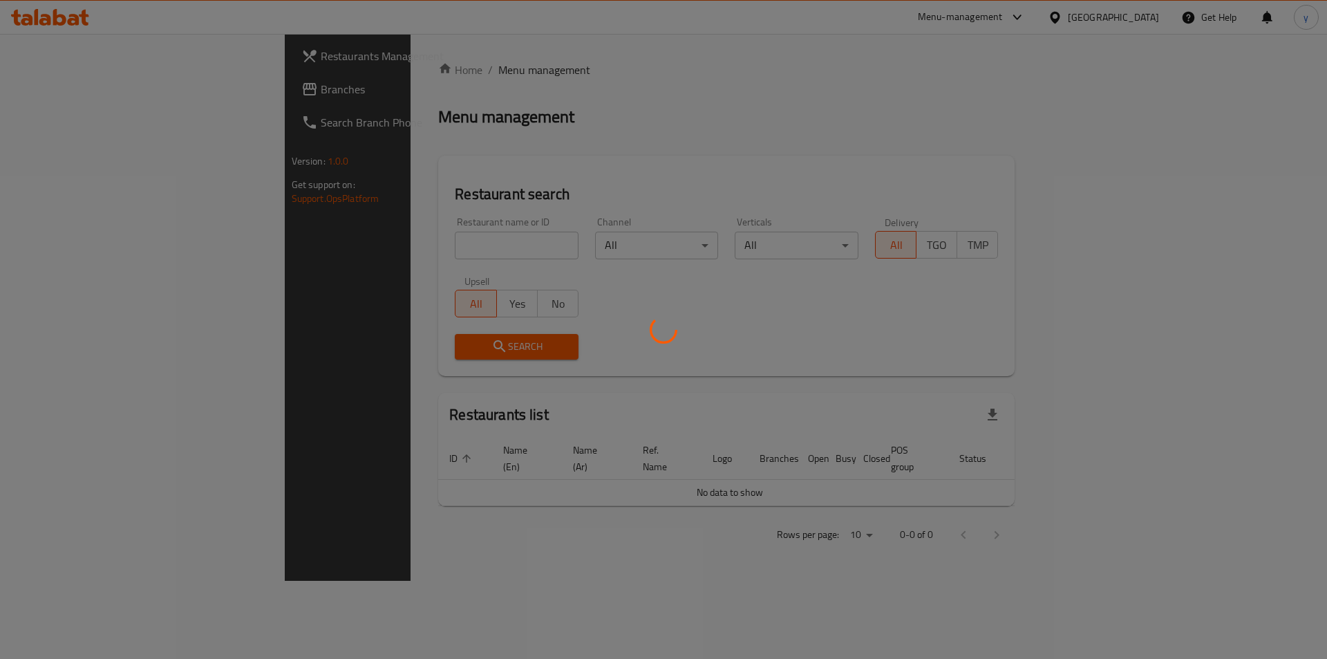
click at [89, 88] on div at bounding box center [663, 329] width 1327 height 659
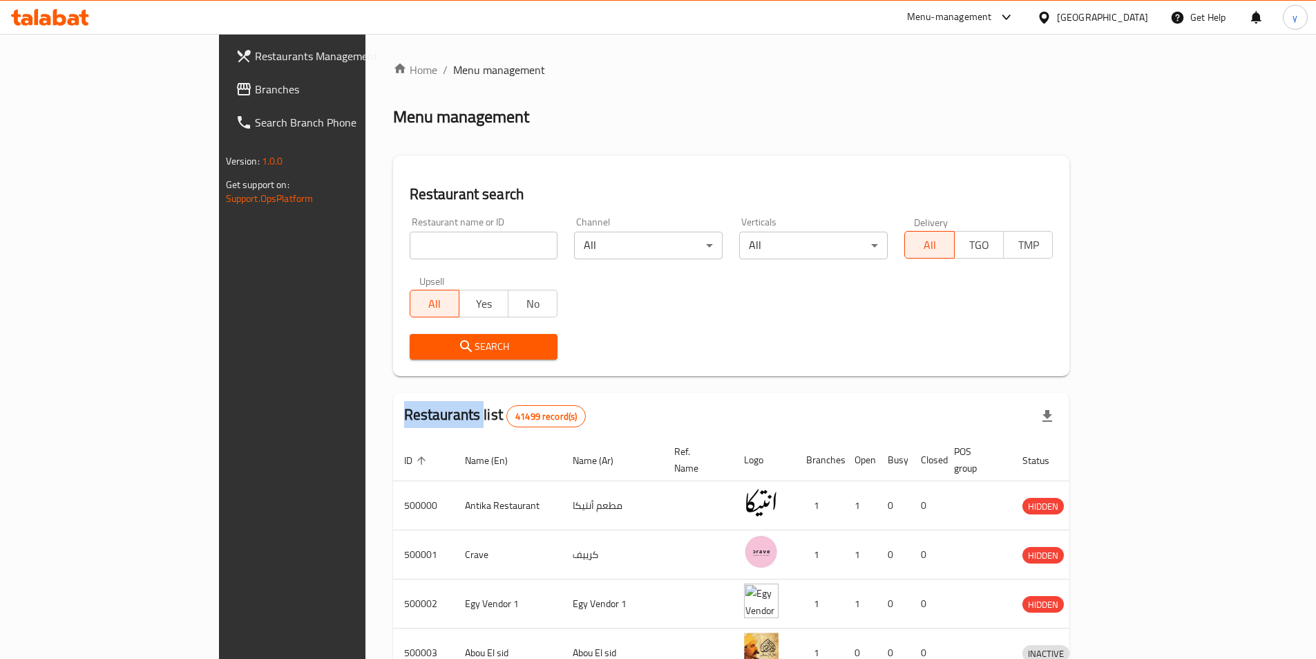
click at [89, 88] on div at bounding box center [658, 329] width 1316 height 659
click at [219, 88] on div "Restaurants Management Branches Search Branch Phone Version: 1.0.0 Get support …" at bounding box center [658, 540] width 879 height 1012
click at [255, 88] on span "Branches" at bounding box center [341, 89] width 173 height 17
